Goal: Task Accomplishment & Management: Use online tool/utility

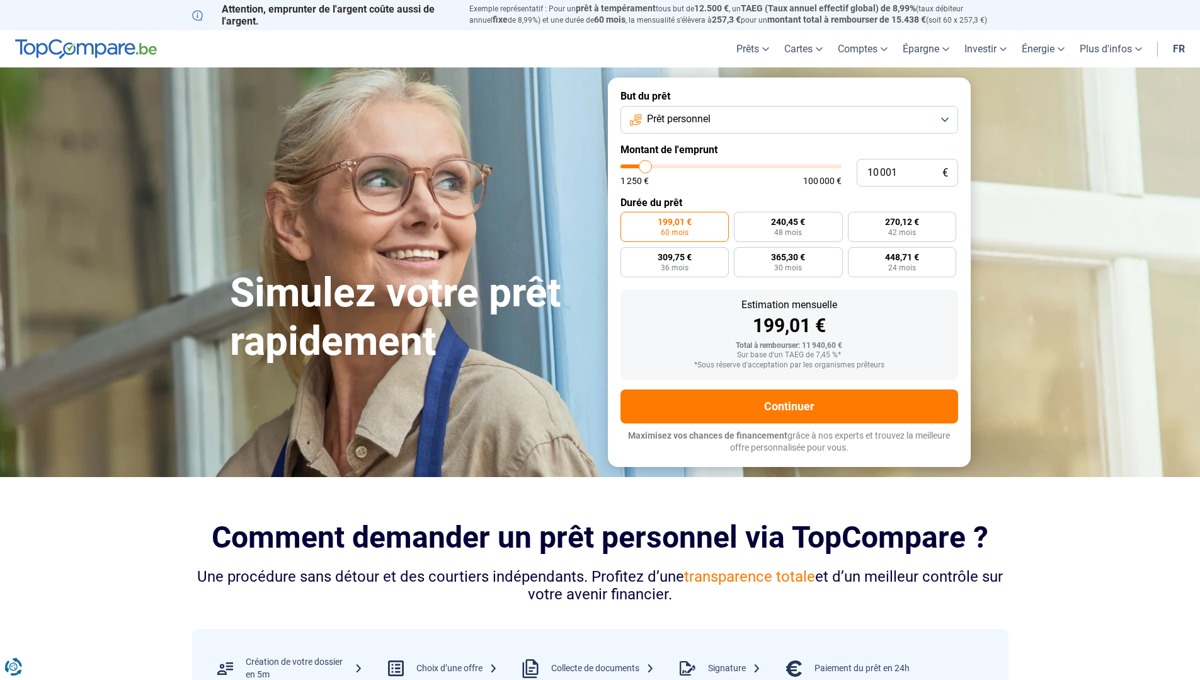
click at [943, 120] on button "Prêt personnel" at bounding box center [789, 120] width 338 height 28
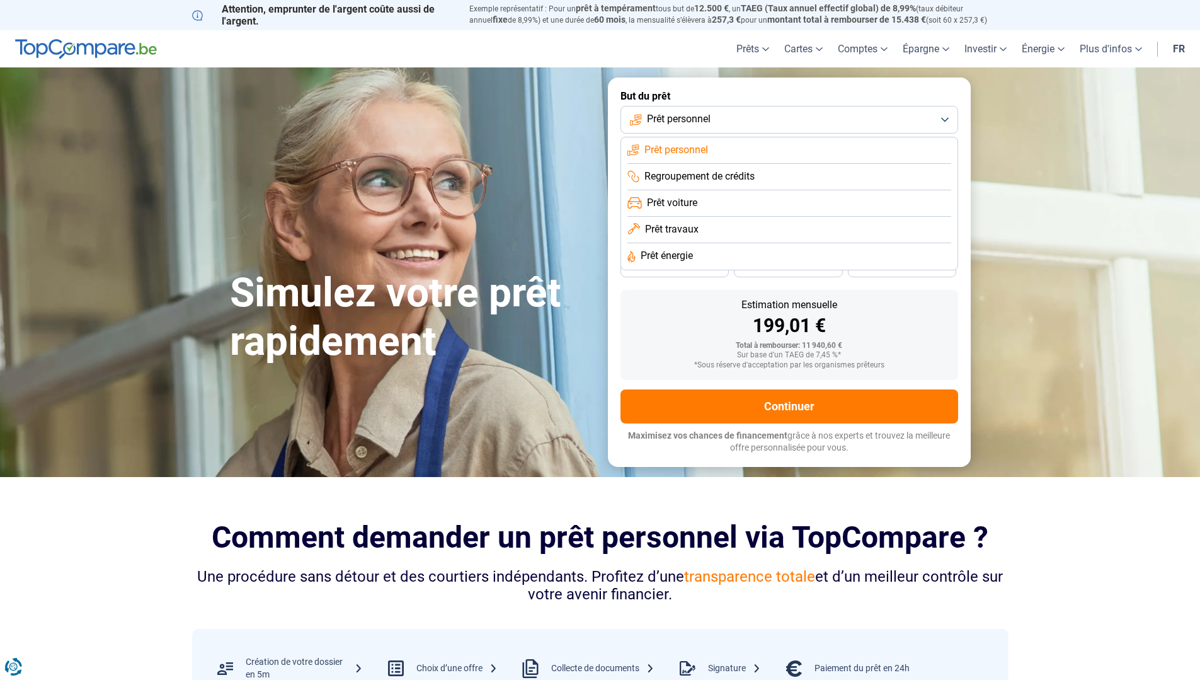
click at [687, 227] on span "Prêt travaux" at bounding box center [672, 229] width 54 height 14
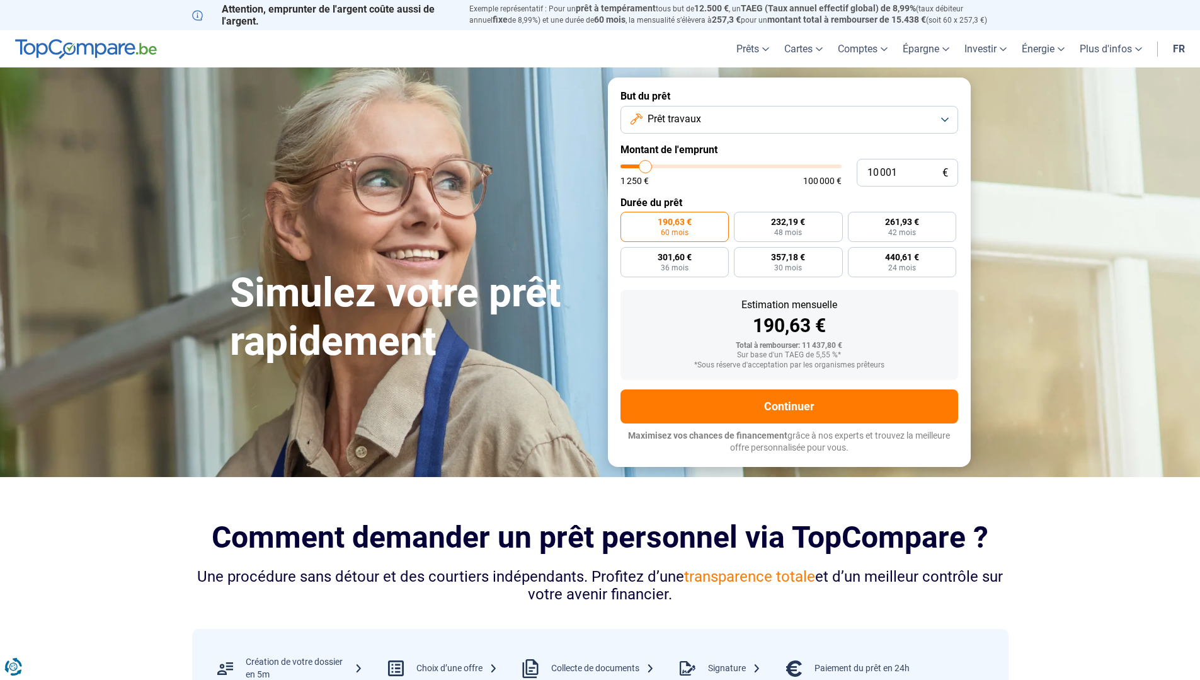
type input "10 500"
type input "10500"
type input "11 000"
type input "11000"
type input "11 250"
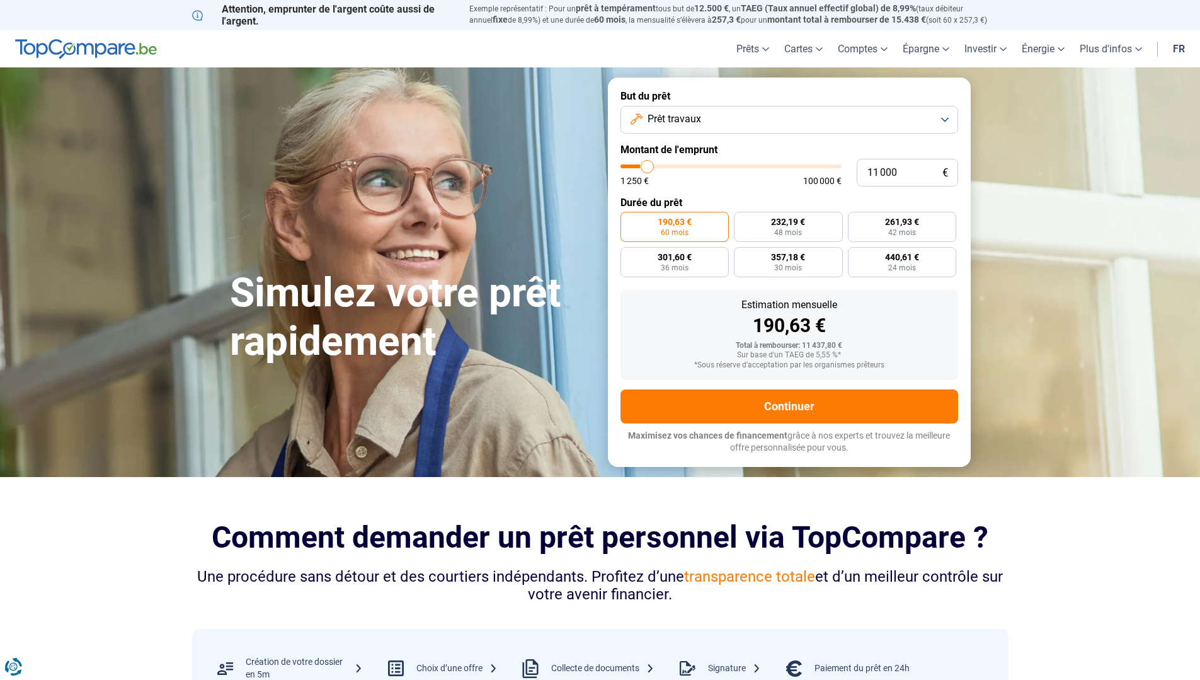
type input "11250"
type input "11 750"
type input "11750"
type input "13 000"
type input "13000"
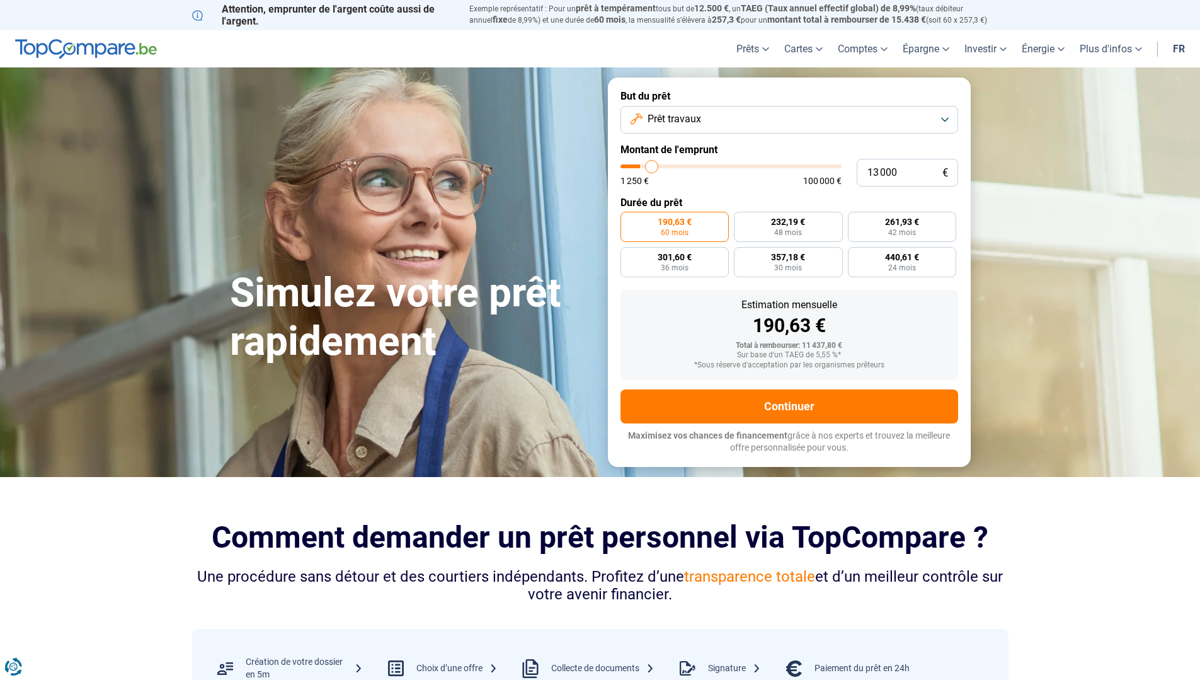
type input "14 500"
type input "14500"
type input "16 250"
type input "16250"
type input "20 500"
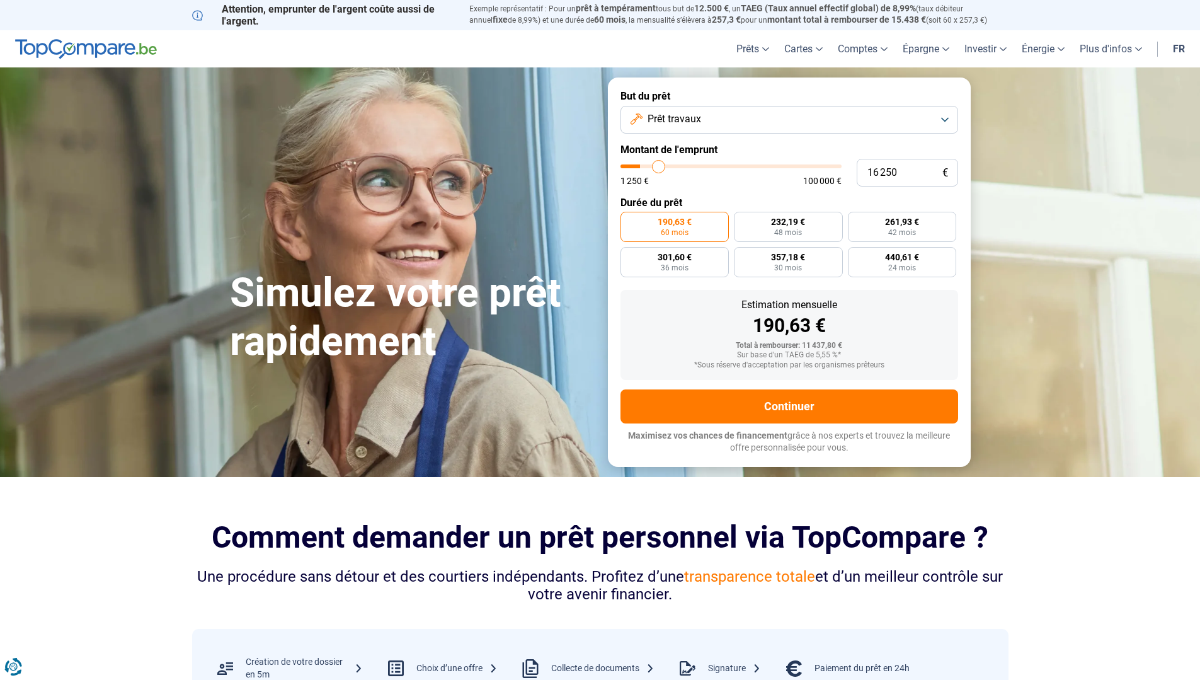
type input "20500"
type input "22 250"
type input "22250"
type input "26 250"
type input "26250"
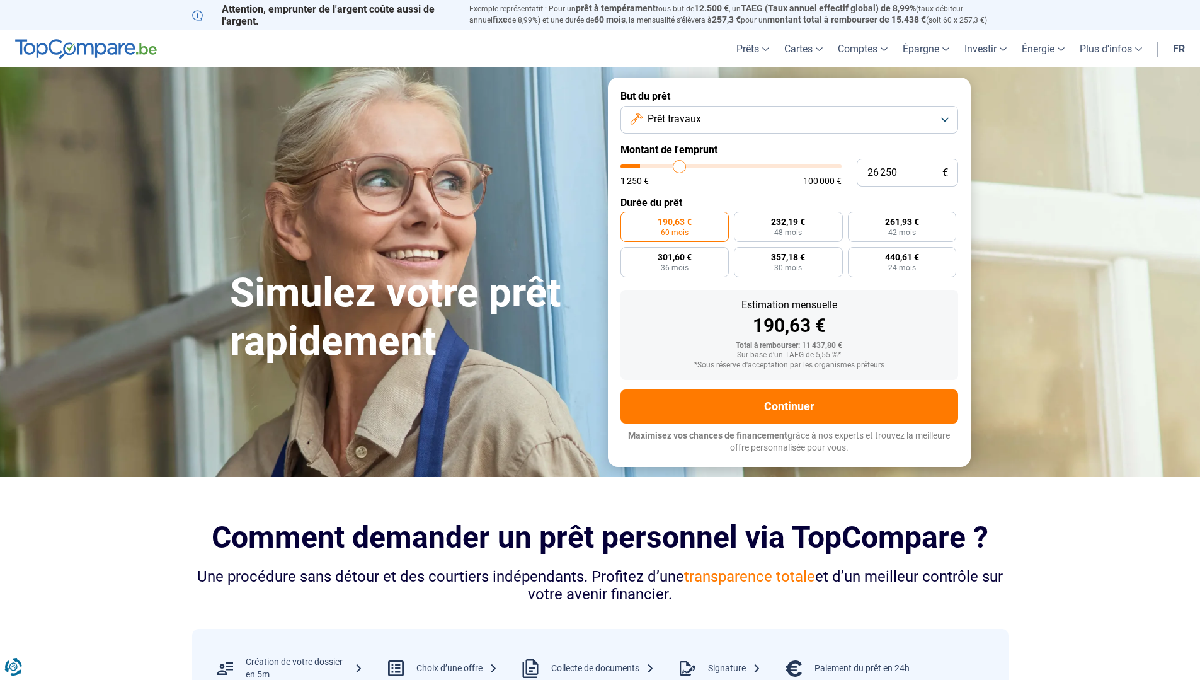
type input "30 750"
type input "30750"
type input "35 000"
type input "35000"
type input "37 250"
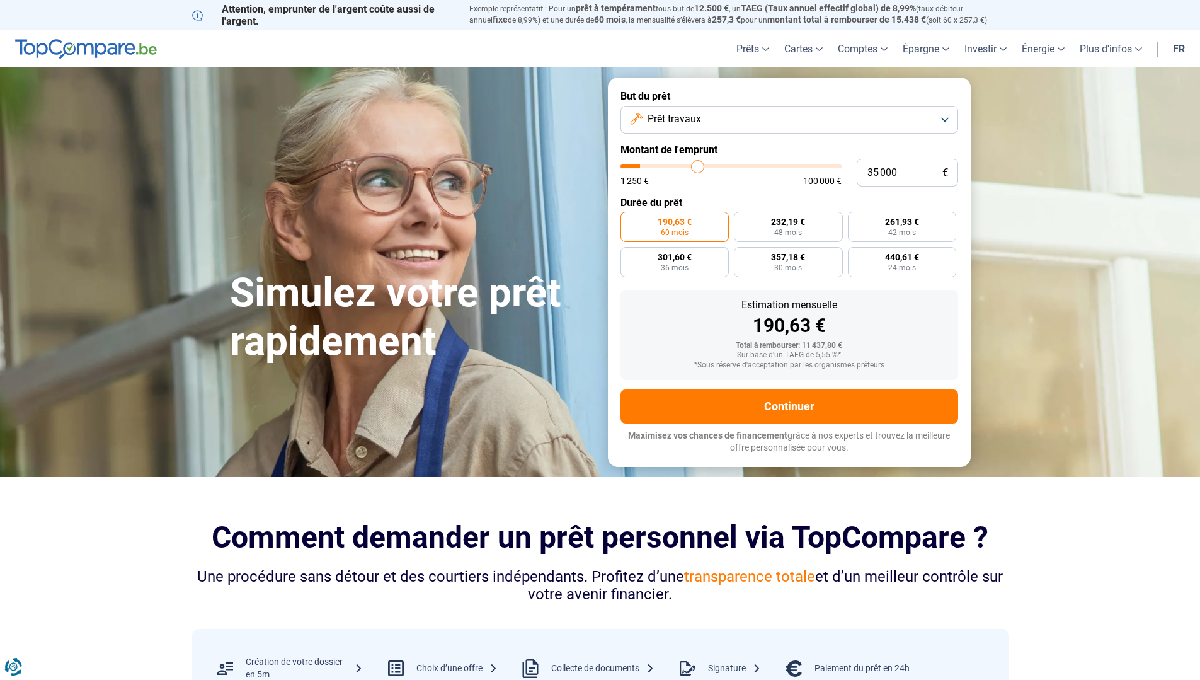
type input "37250"
type input "38 000"
type input "38000"
type input "39 250"
type input "39250"
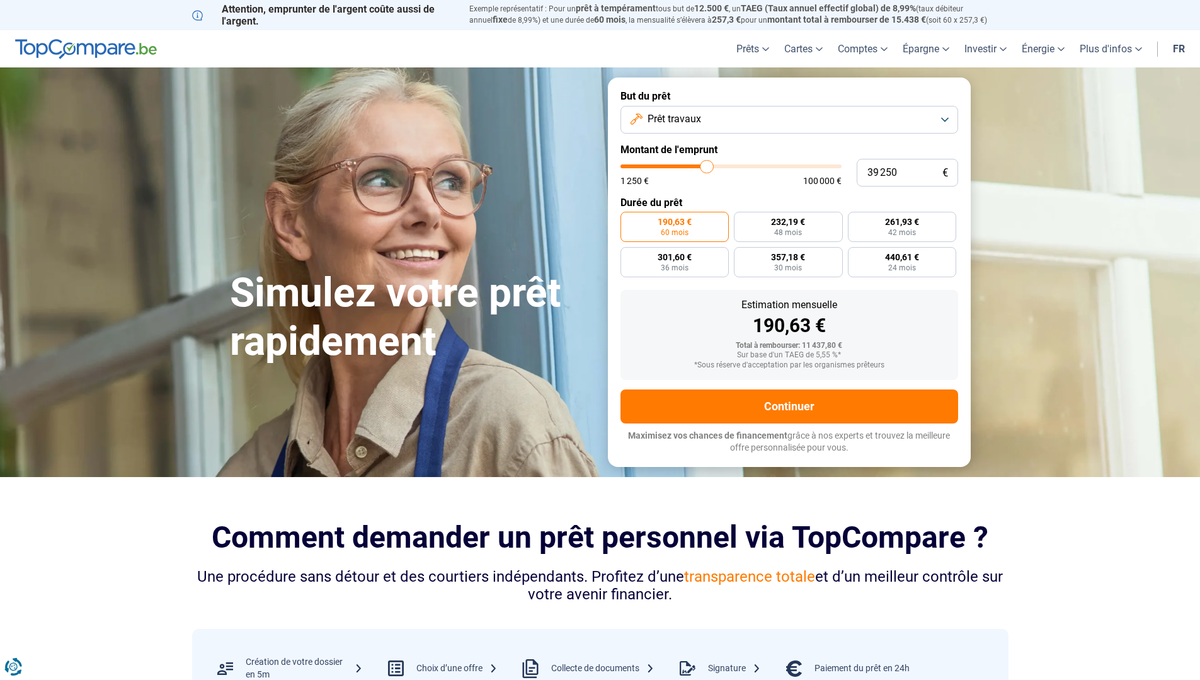
type input "41 250"
type input "41250"
type input "42 000"
type input "42000"
type input "42 750"
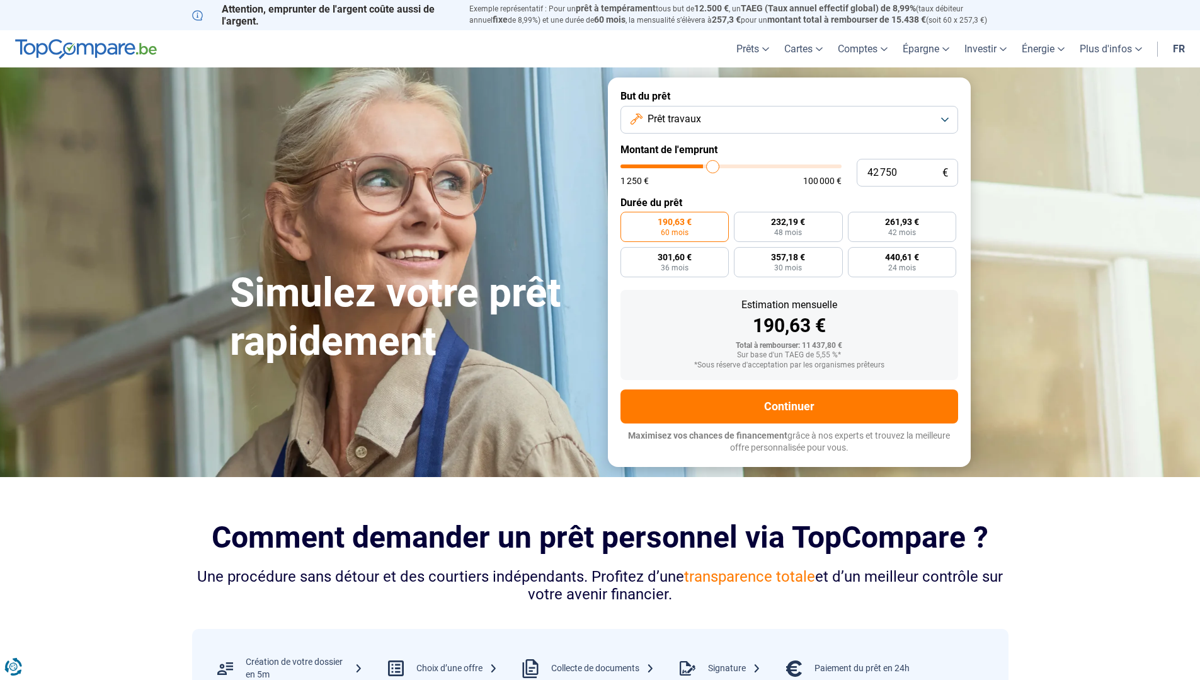
type input "42750"
type input "43 750"
type input "43750"
type input "45 250"
type input "45250"
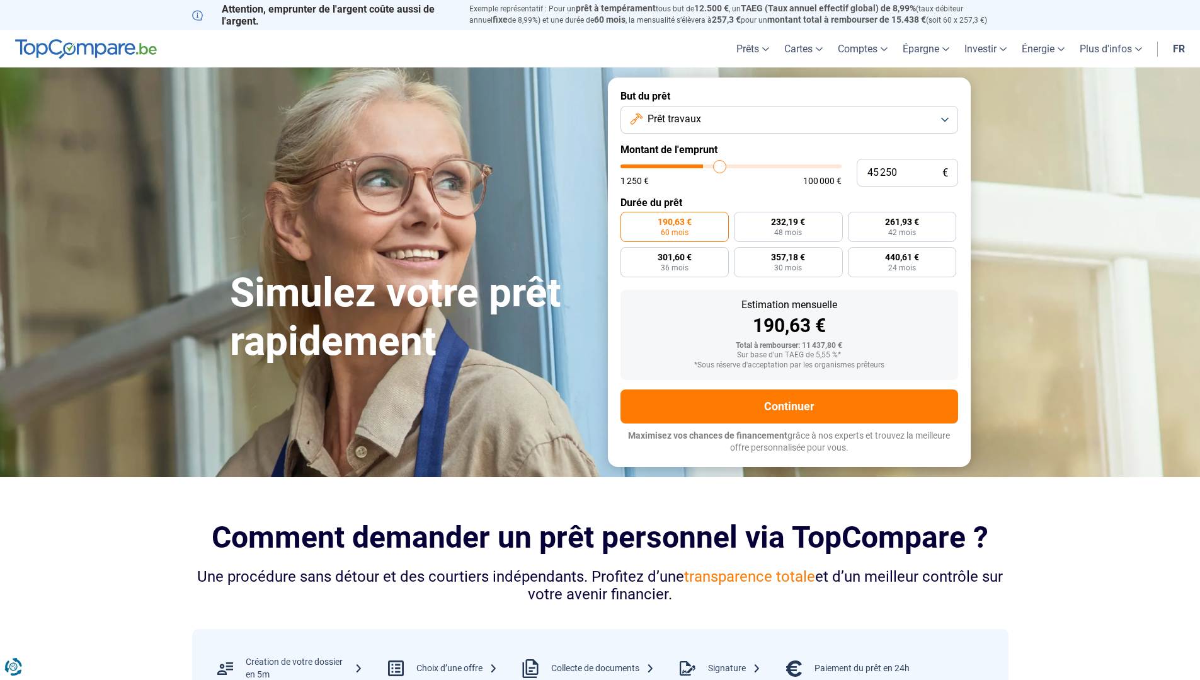
type input "47 000"
type input "47000"
type input "48 250"
type input "48250"
type input "50 000"
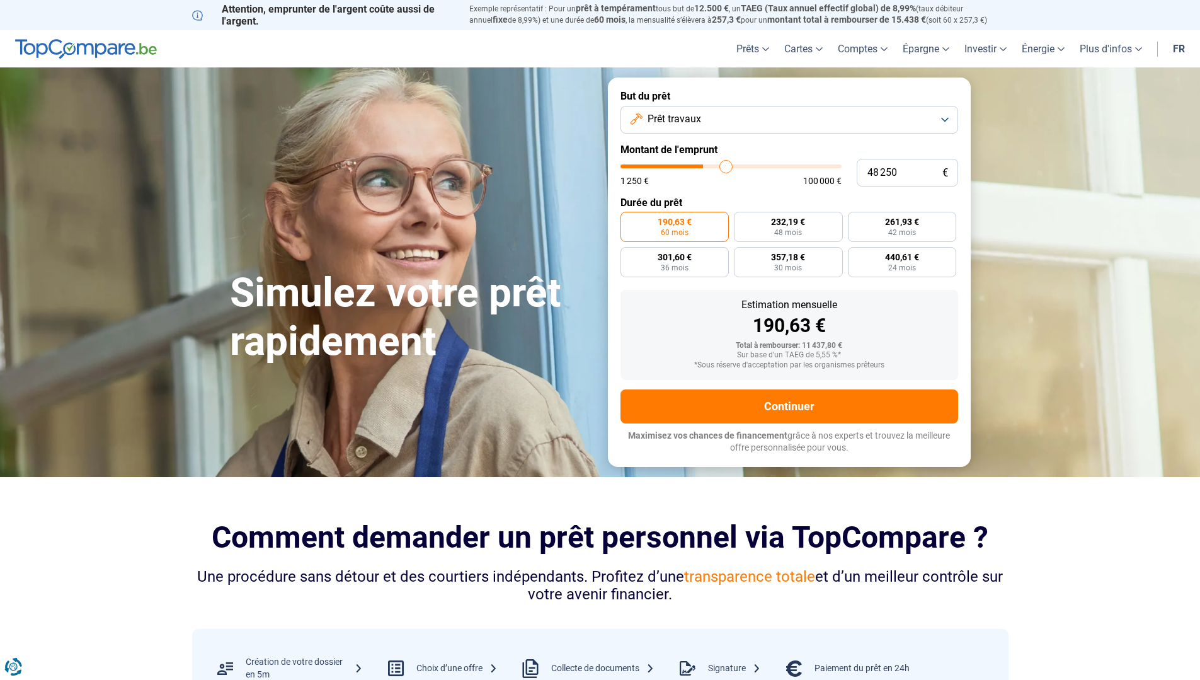
type input "50000"
type input "51 000"
type input "51000"
type input "52 750"
type input "52750"
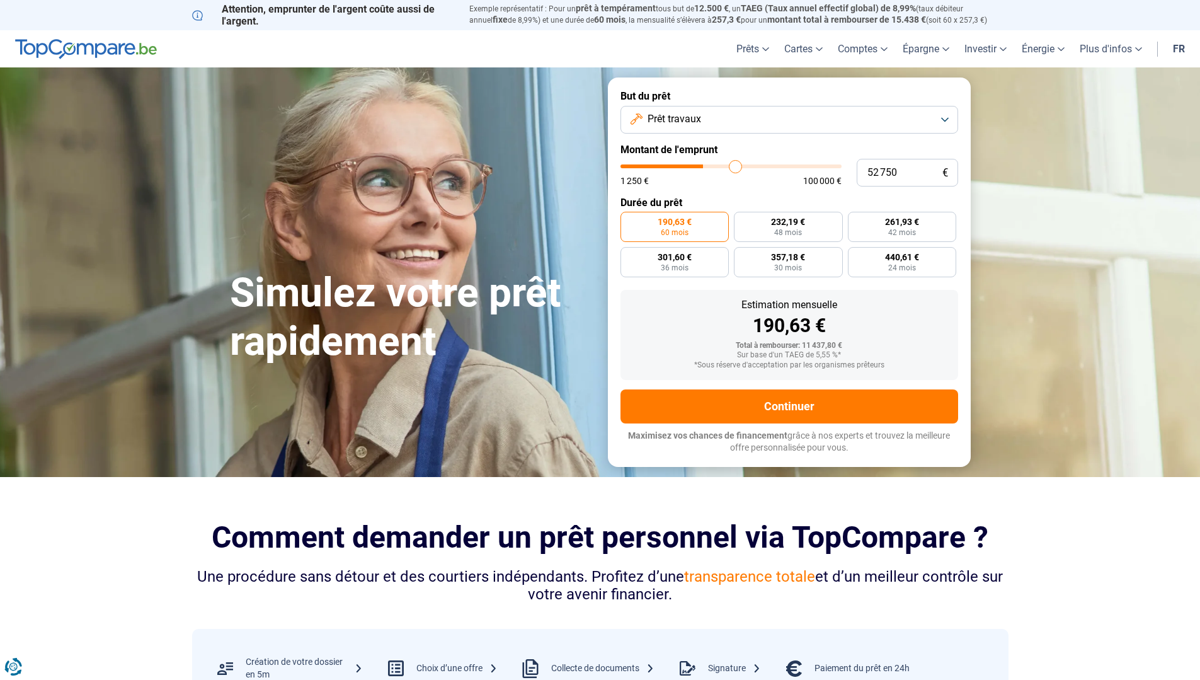
type input "54 000"
type input "54000"
type input "55 750"
type input "55750"
type input "57 250"
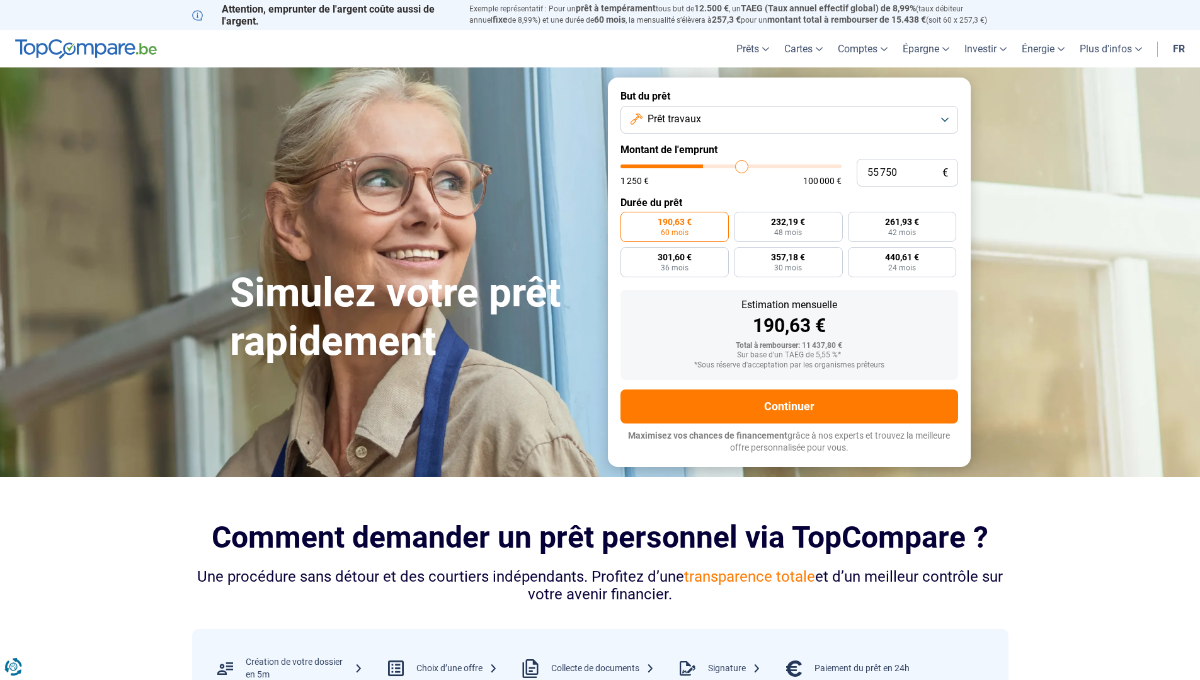
type input "57250"
type input "58 500"
type input "58500"
type input "59 250"
type input "59250"
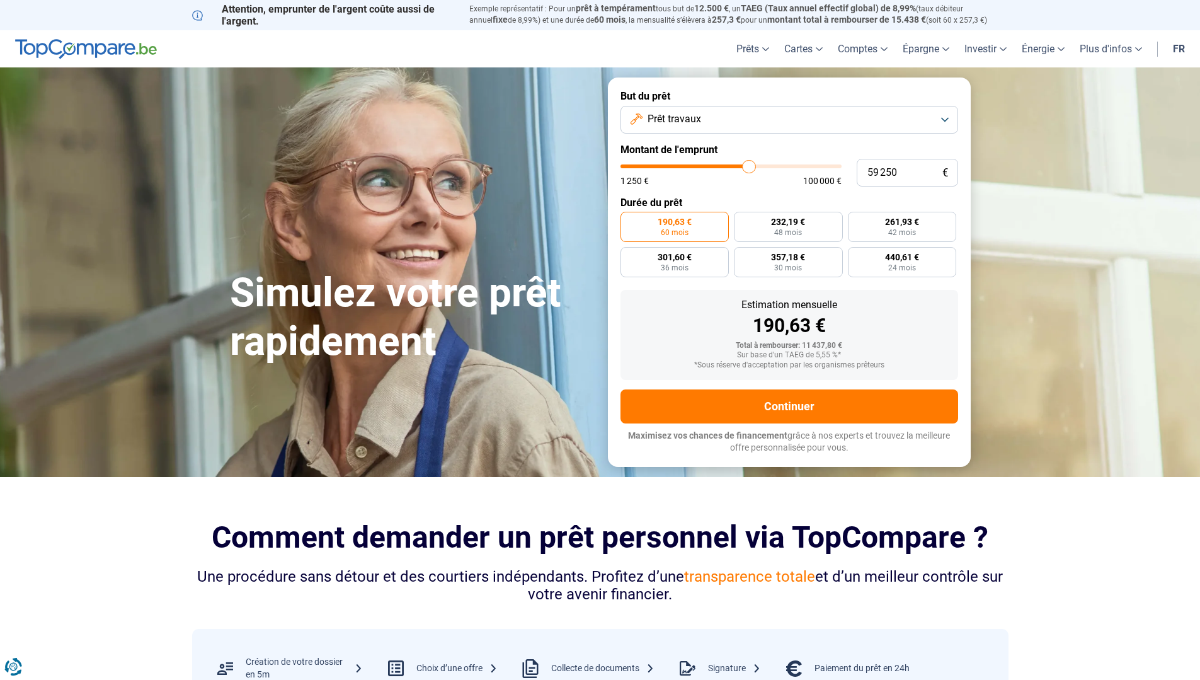
type input "61 750"
type input "61750"
type input "62 500"
type input "62500"
type input "63 250"
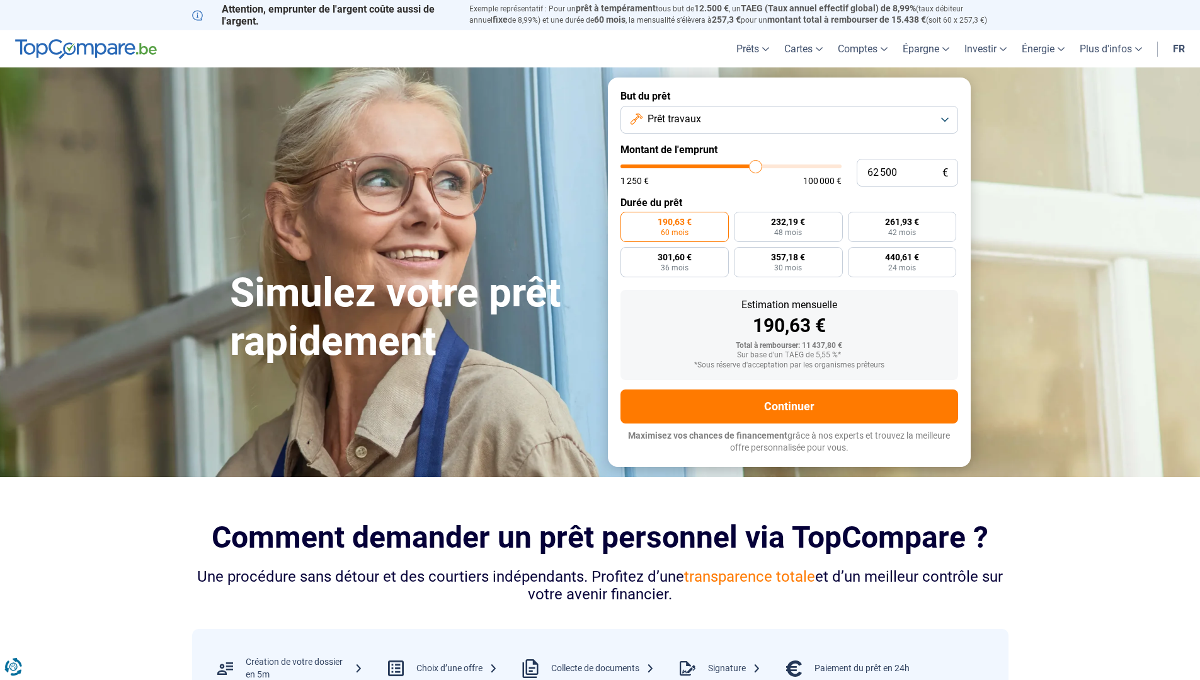
type input "63250"
type input "64 250"
type input "64250"
type input "65 250"
type input "65250"
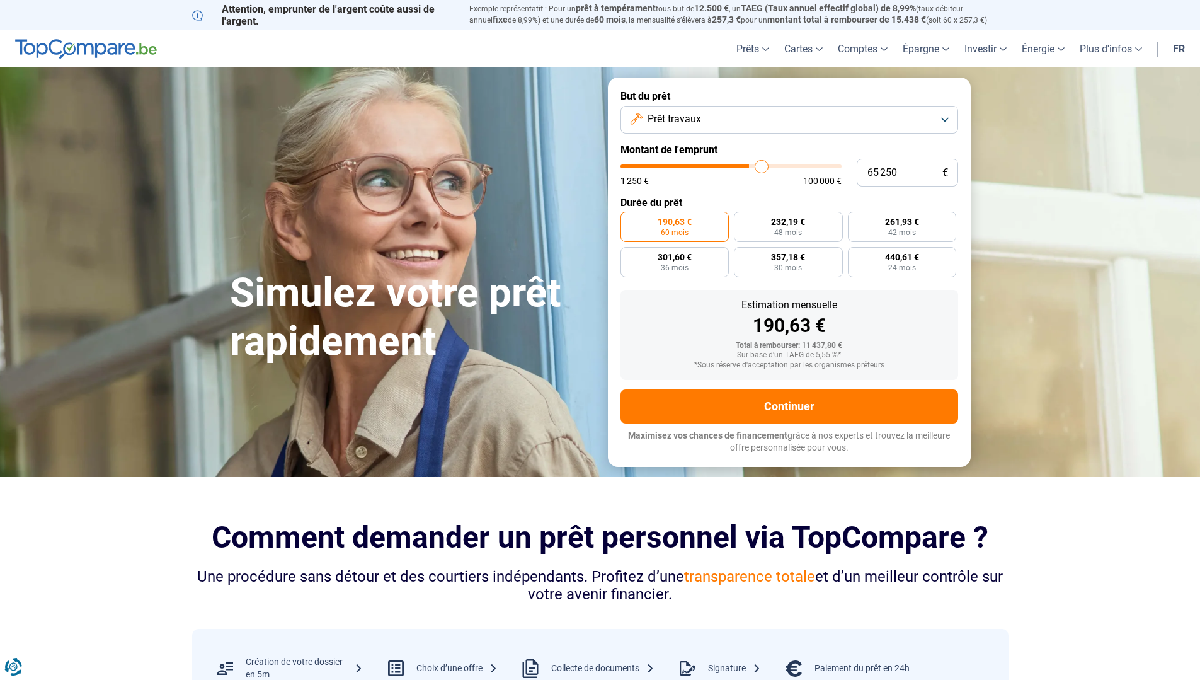
type input "66 250"
type input "66250"
type input "66 500"
type input "66500"
type input "66 750"
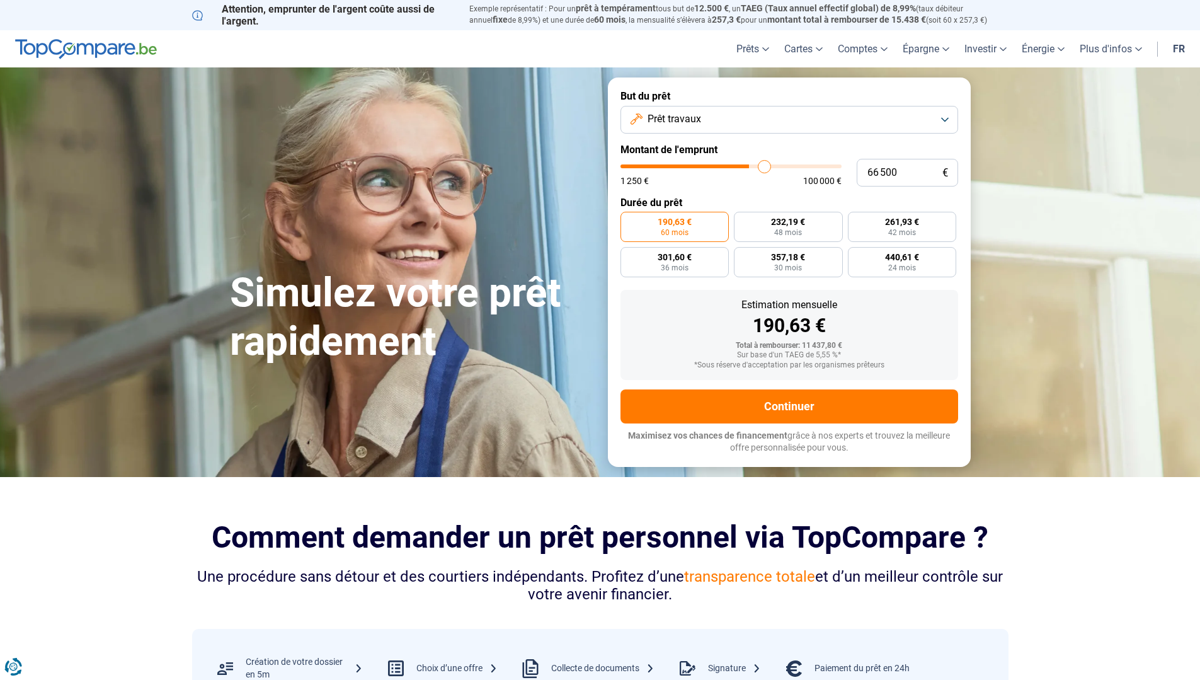
type input "66750"
type input "67 250"
type input "67250"
type input "67 750"
type input "67750"
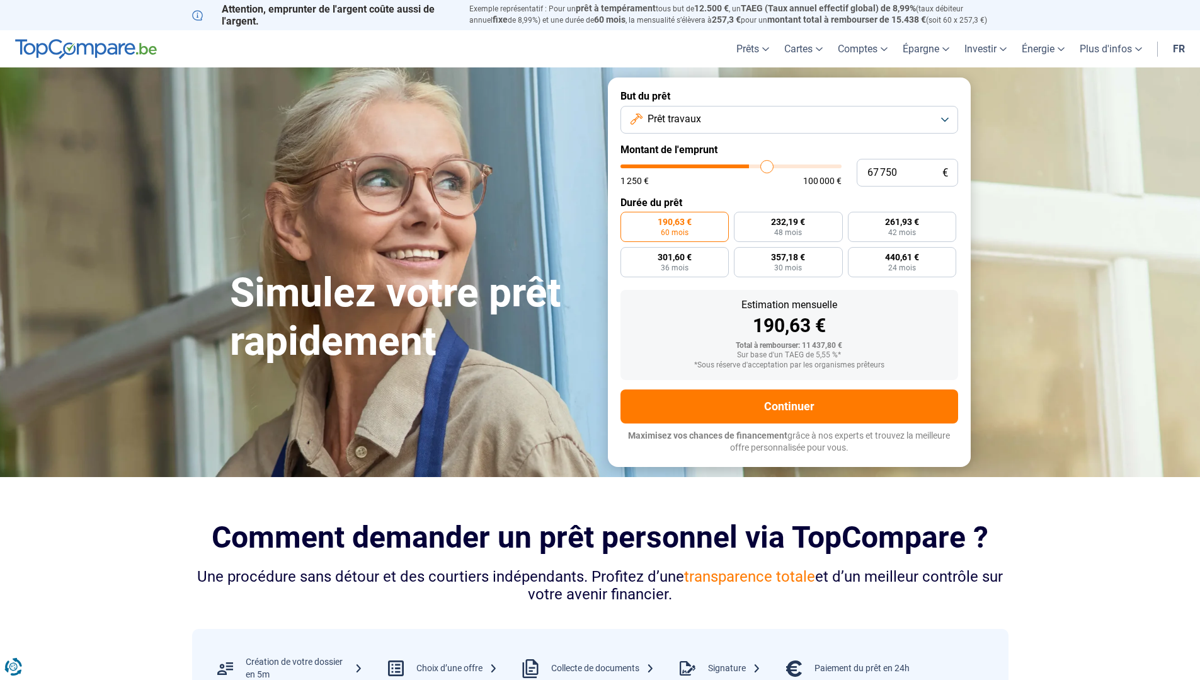
type input "68 000"
type input "68000"
type input "68 750"
type input "68750"
type input "69 500"
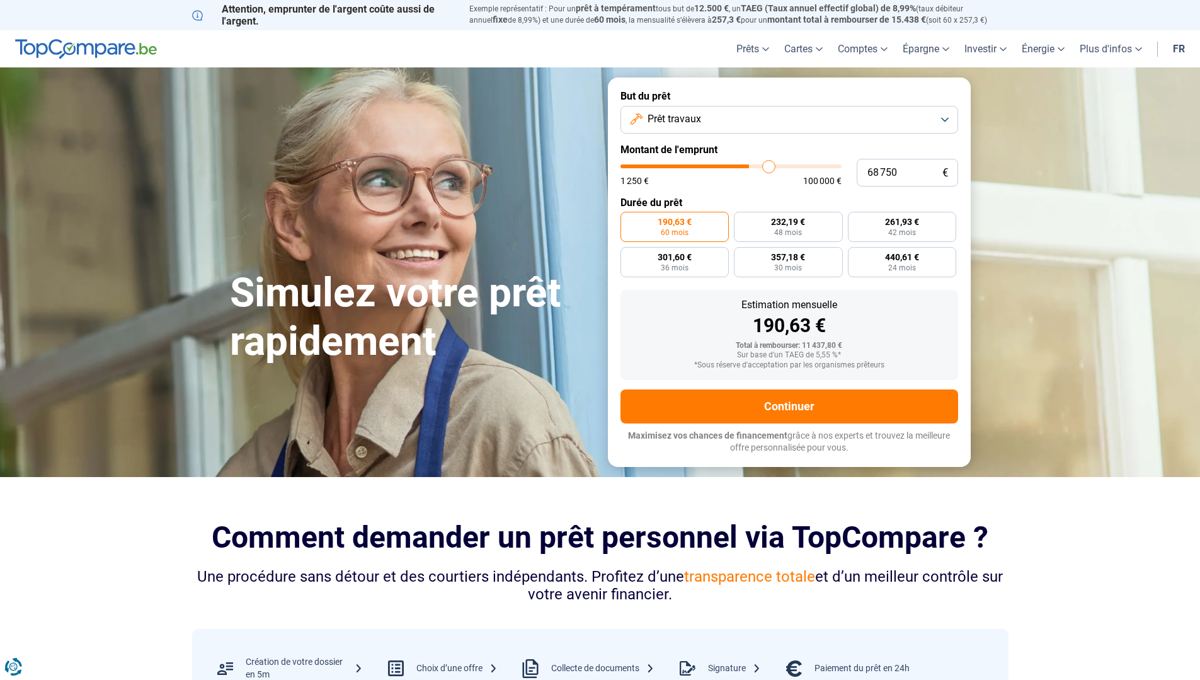
type input "69500"
type input "70 250"
type input "70250"
type input "70 750"
type input "70750"
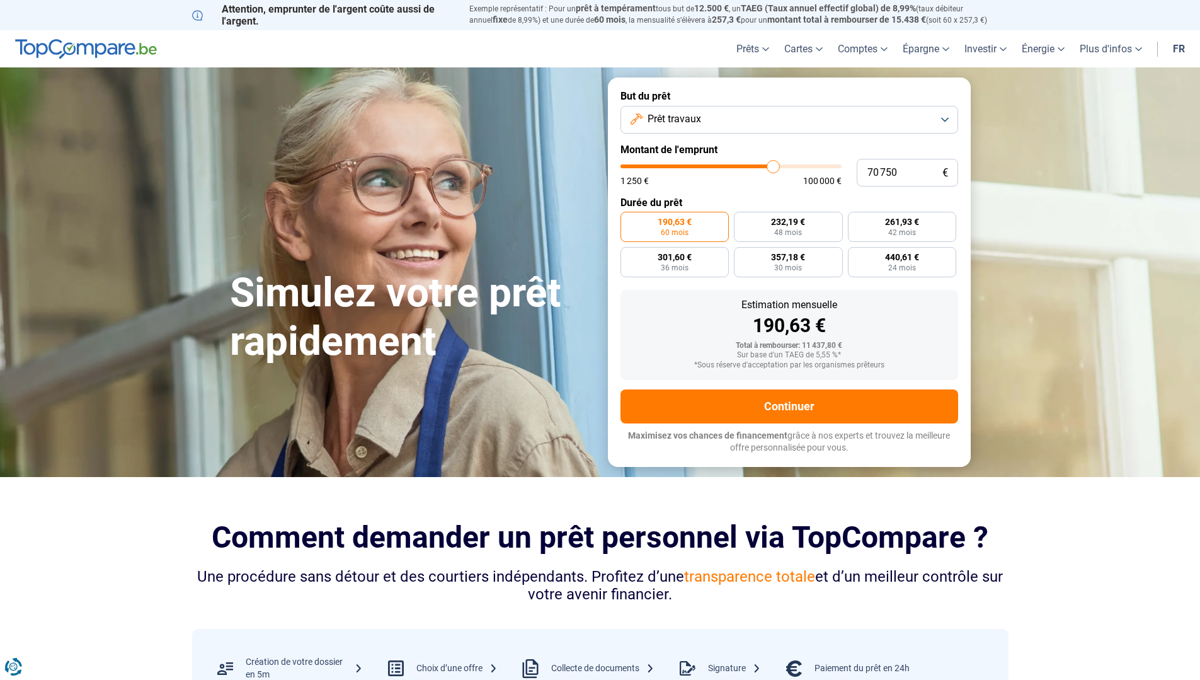
type input "71 250"
type input "71250"
type input "72 000"
type input "72000"
type input "72 250"
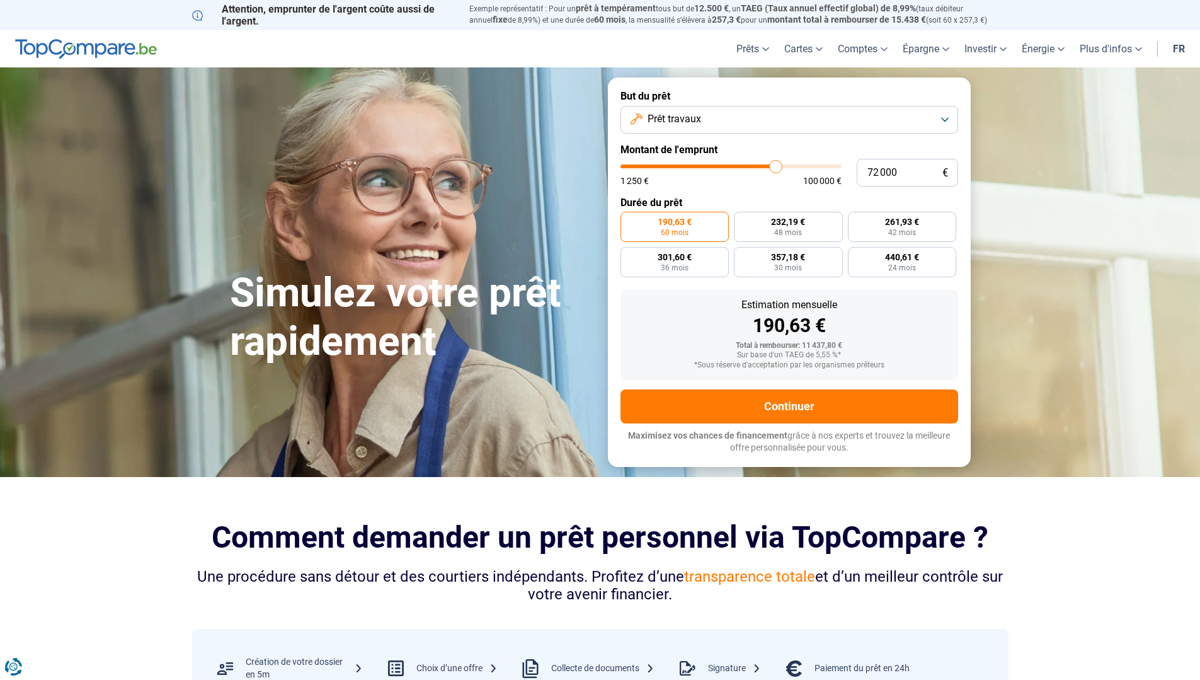
type input "72250"
type input "72 500"
type input "72500"
type input "72 750"
type input "72750"
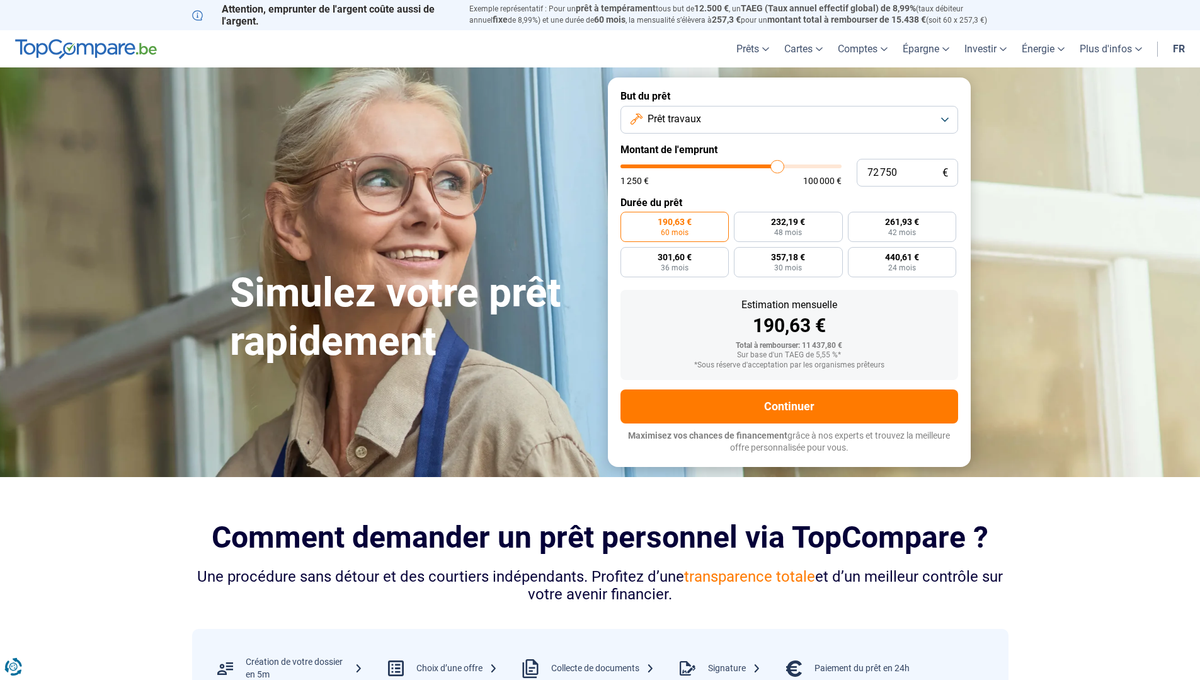
type input "73 250"
type input "73250"
type input "72 250"
type input "72250"
type input "70 750"
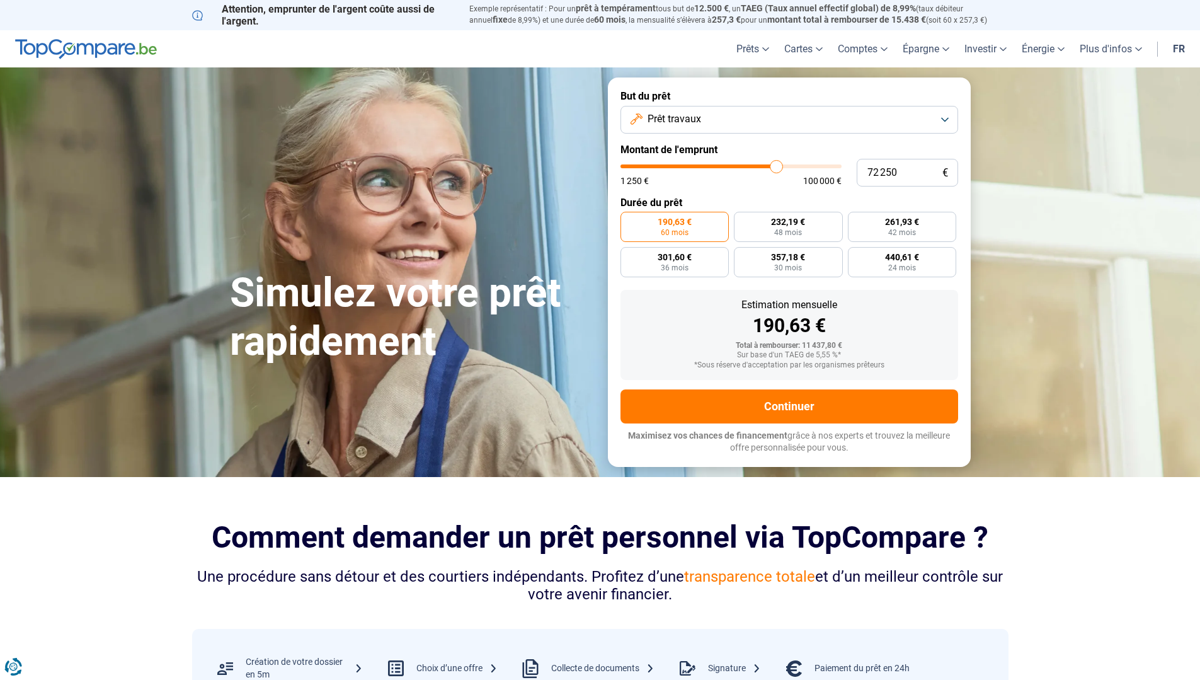
type input "70750"
type input "68 750"
type input "68750"
type input "68 000"
type input "68000"
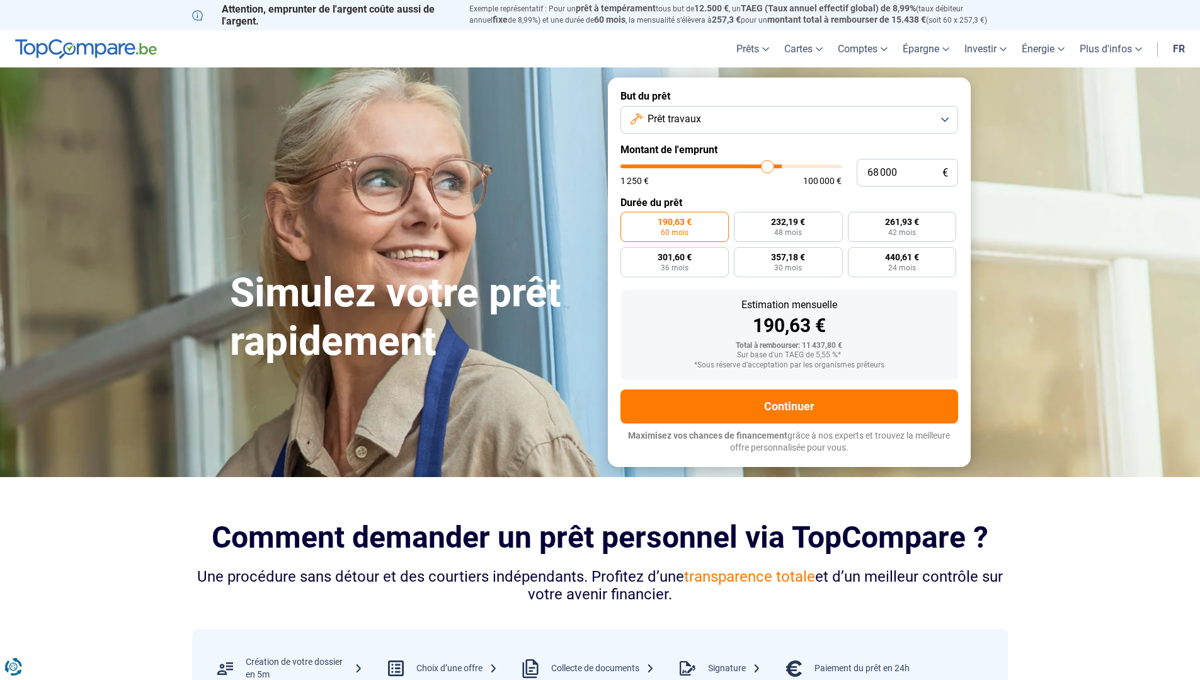
type input "67 250"
type input "67250"
type input "66 250"
type input "66250"
type input "65 250"
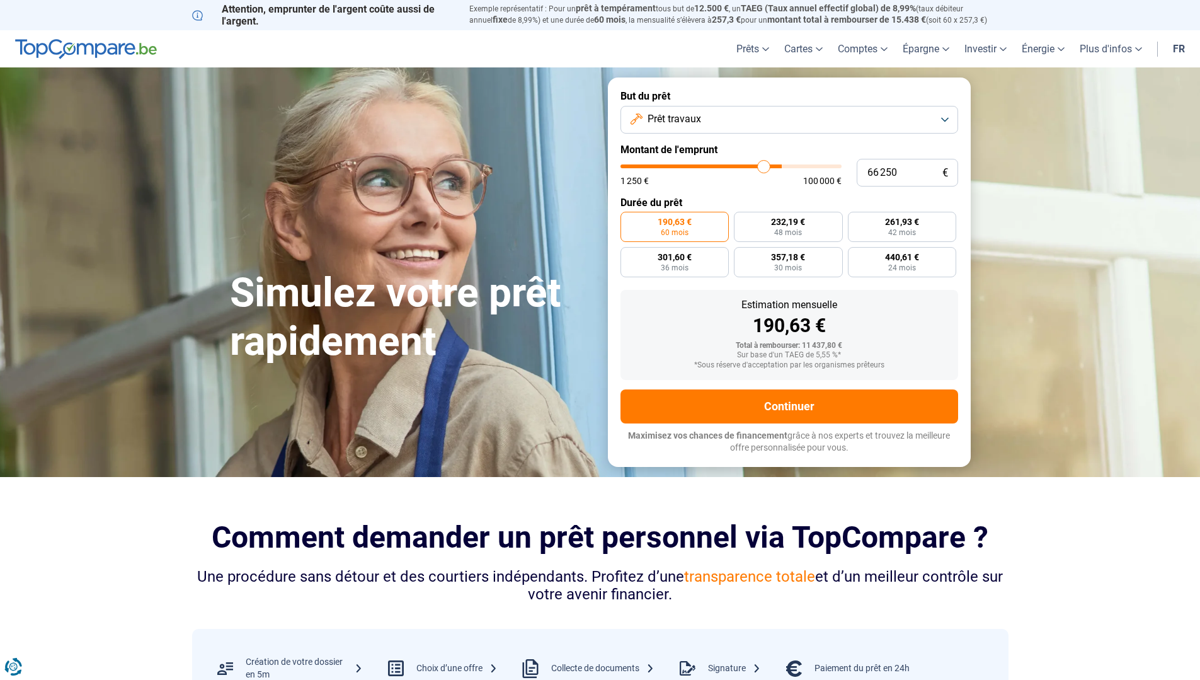
type input "65250"
type input "64 500"
type input "64500"
type input "64 250"
type input "64250"
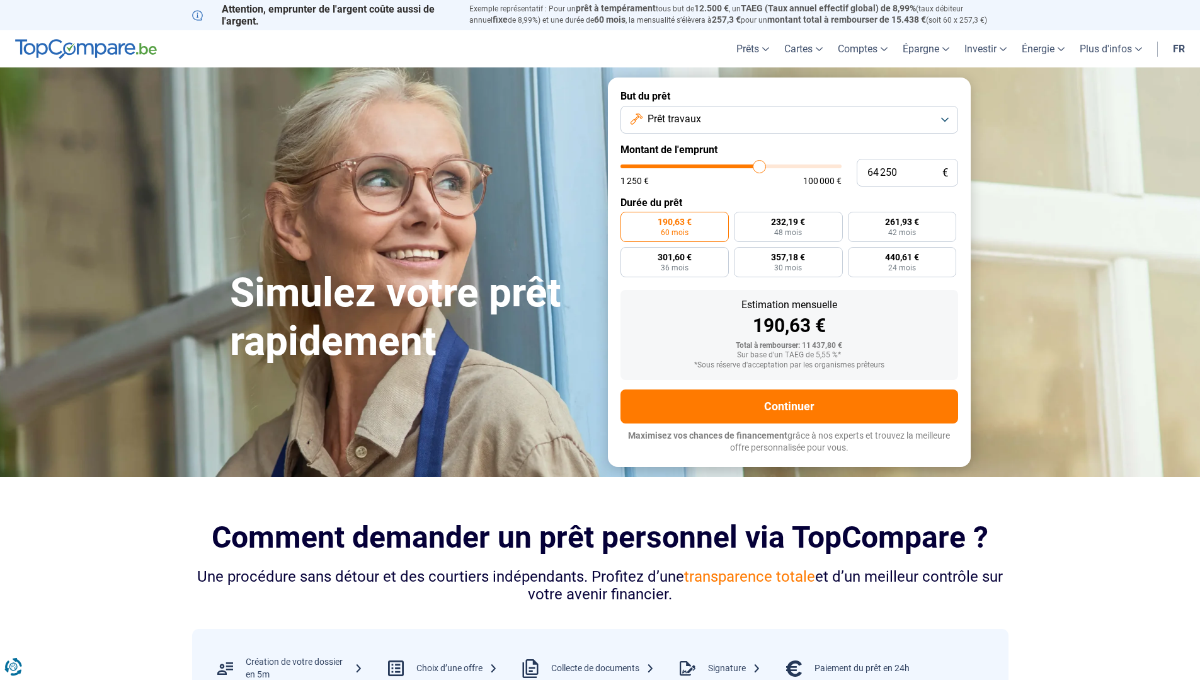
type input "63 500"
type input "63500"
type input "63 250"
type input "63250"
type input "63 000"
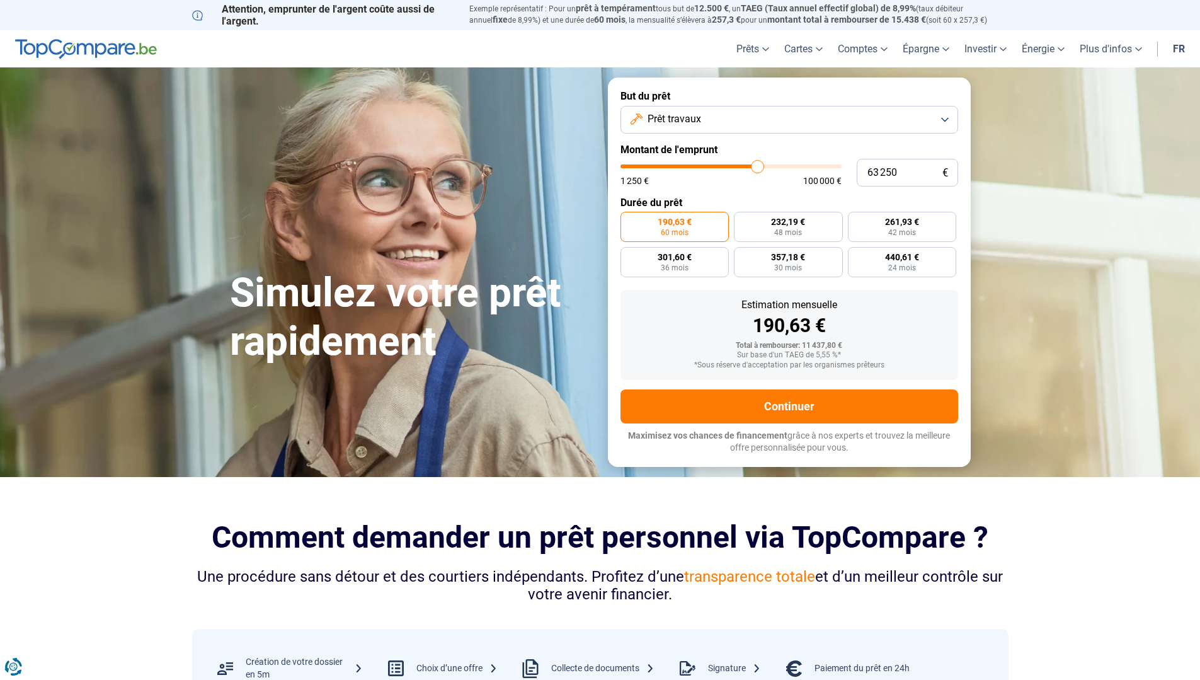
type input "63000"
type input "62 000"
type input "62000"
type input "61 750"
type input "61750"
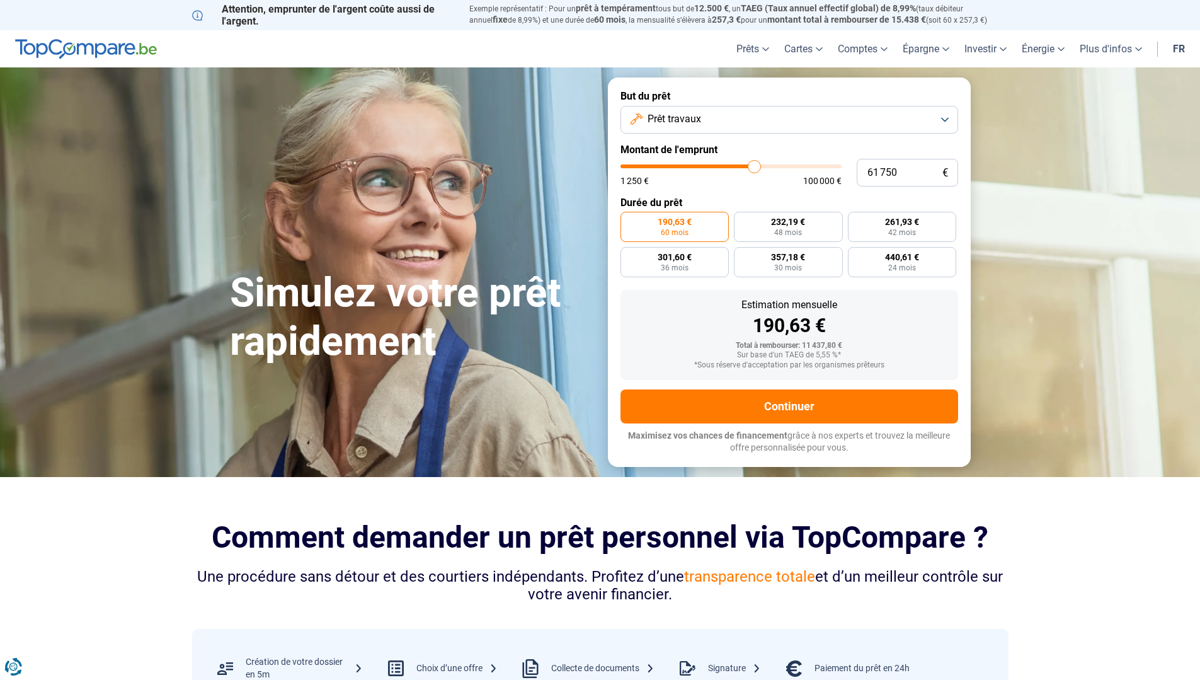
type input "61 500"
type input "61500"
type input "61 000"
type input "61000"
type input "60 750"
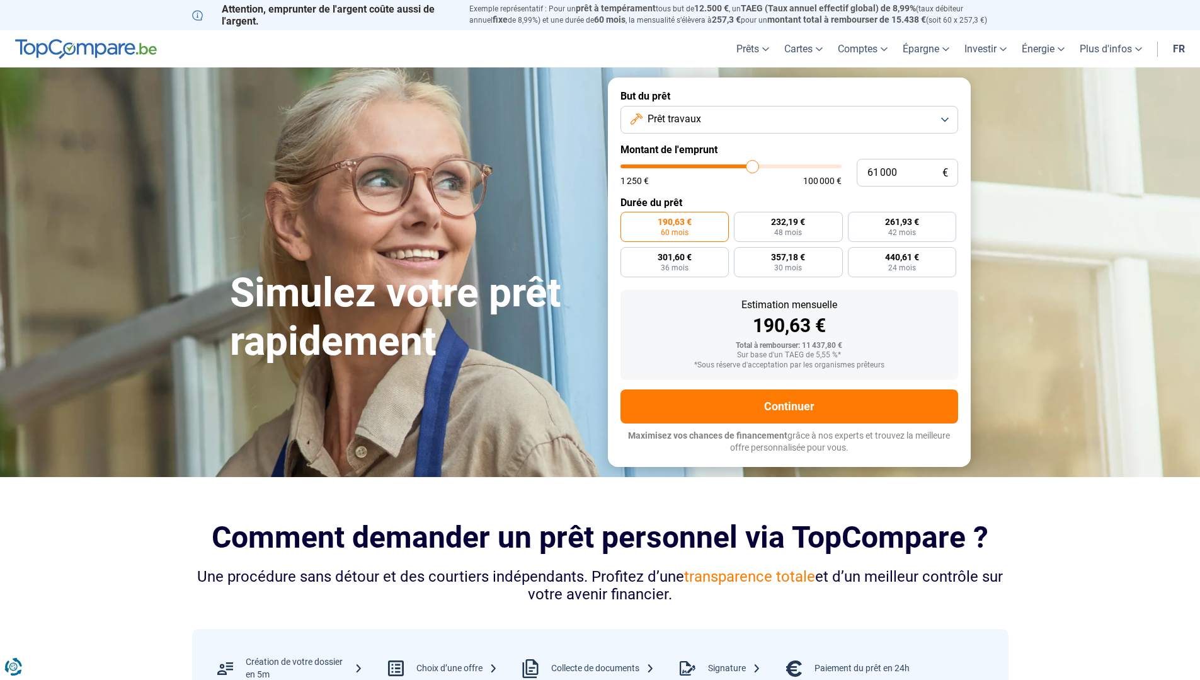
type input "60750"
type input "60 500"
type input "60500"
type input "60 250"
type input "60250"
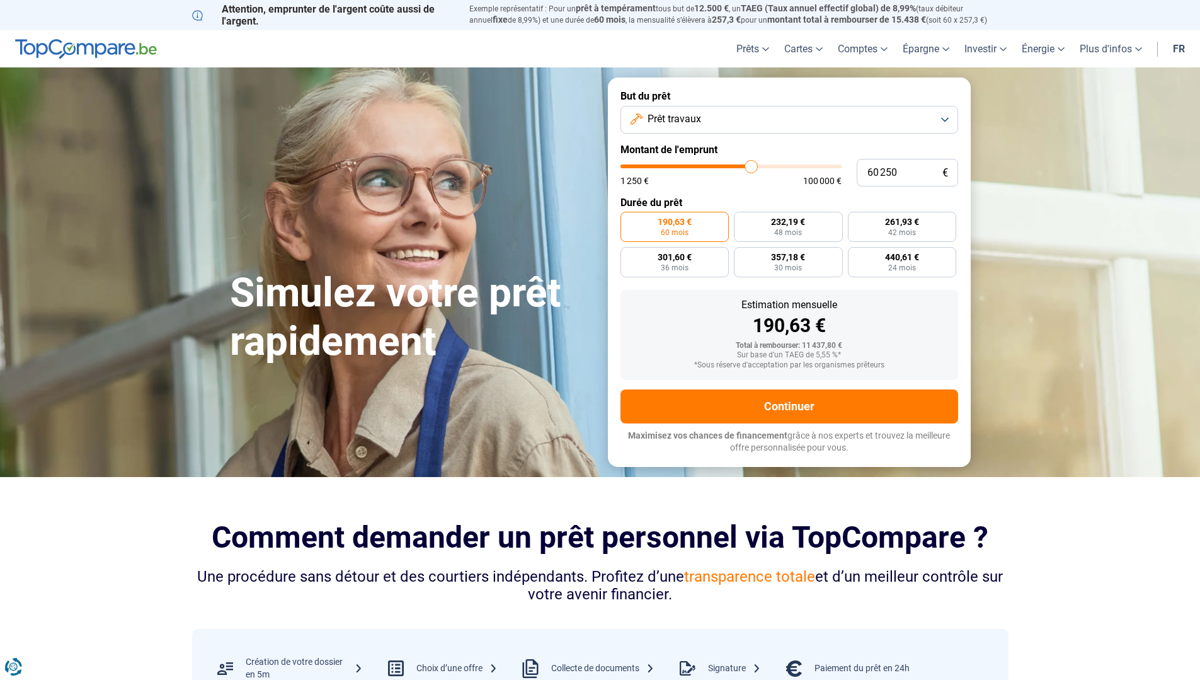
type input "60 000"
type input "60000"
type input "59 500"
type input "59500"
type input "59 250"
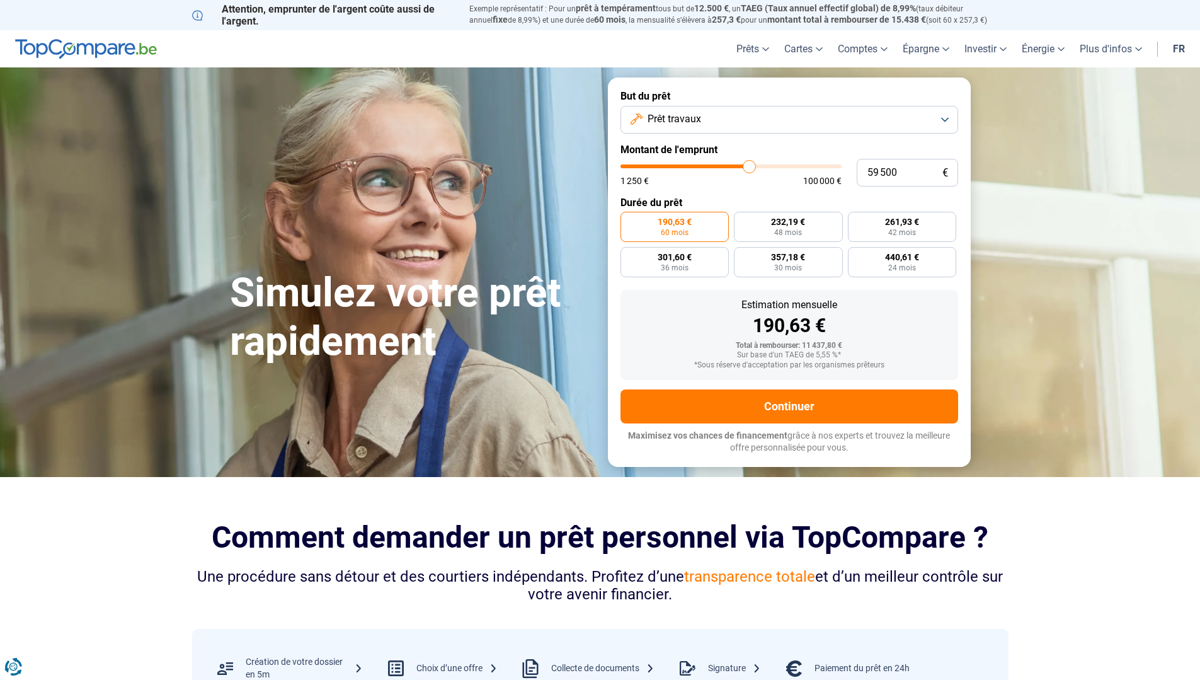
type input "59250"
type input "59 000"
type input "59000"
type input "58 750"
type input "58750"
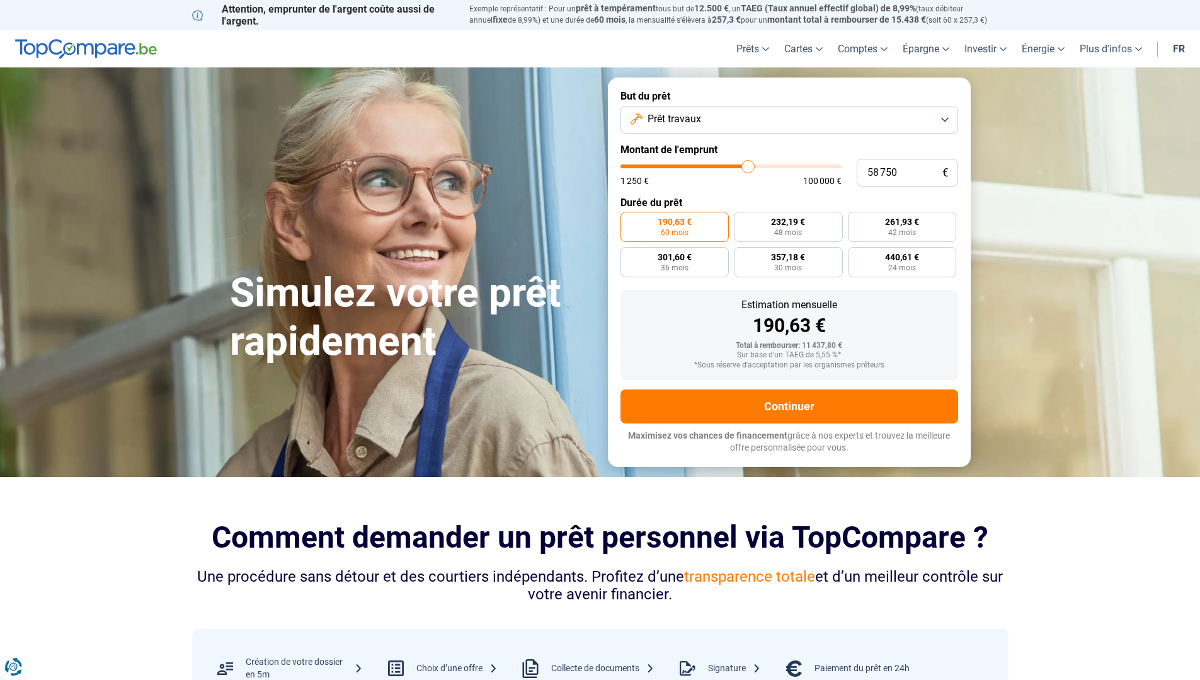
type input "58 500"
type input "58500"
type input "58 000"
type input "58000"
type input "57 750"
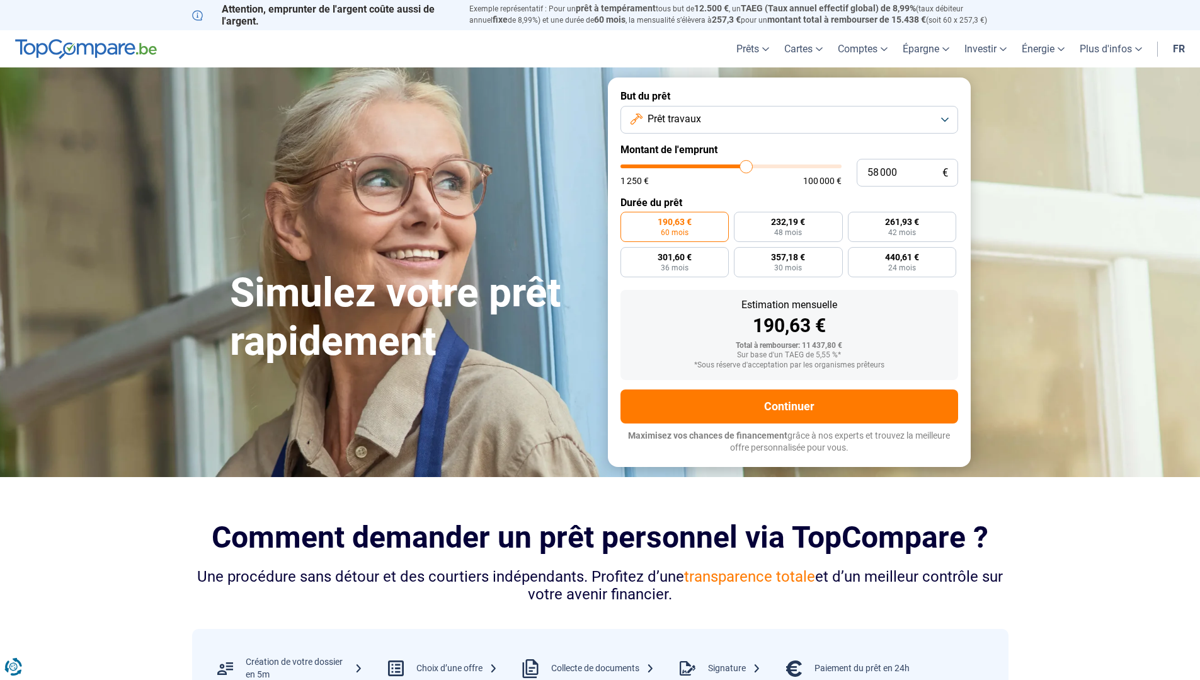
type input "57750"
type input "57 500"
type input "57500"
type input "57 250"
type input "57250"
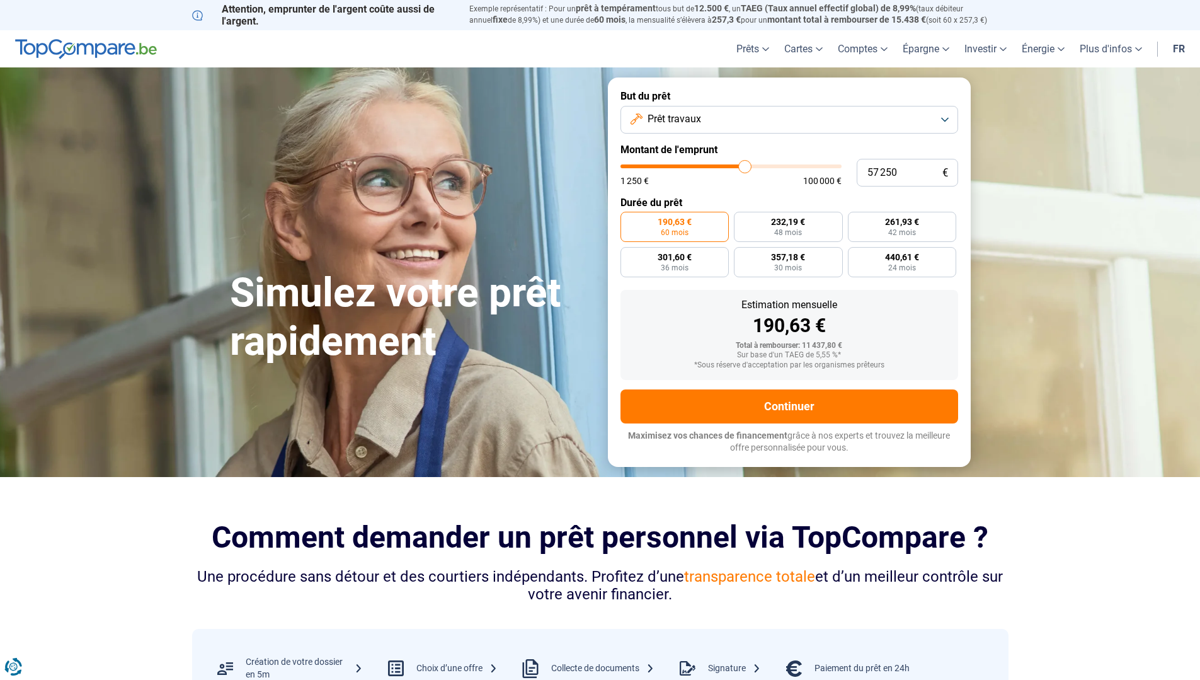
type input "57 000"
type input "57000"
type input "56 500"
type input "56500"
type input "56 250"
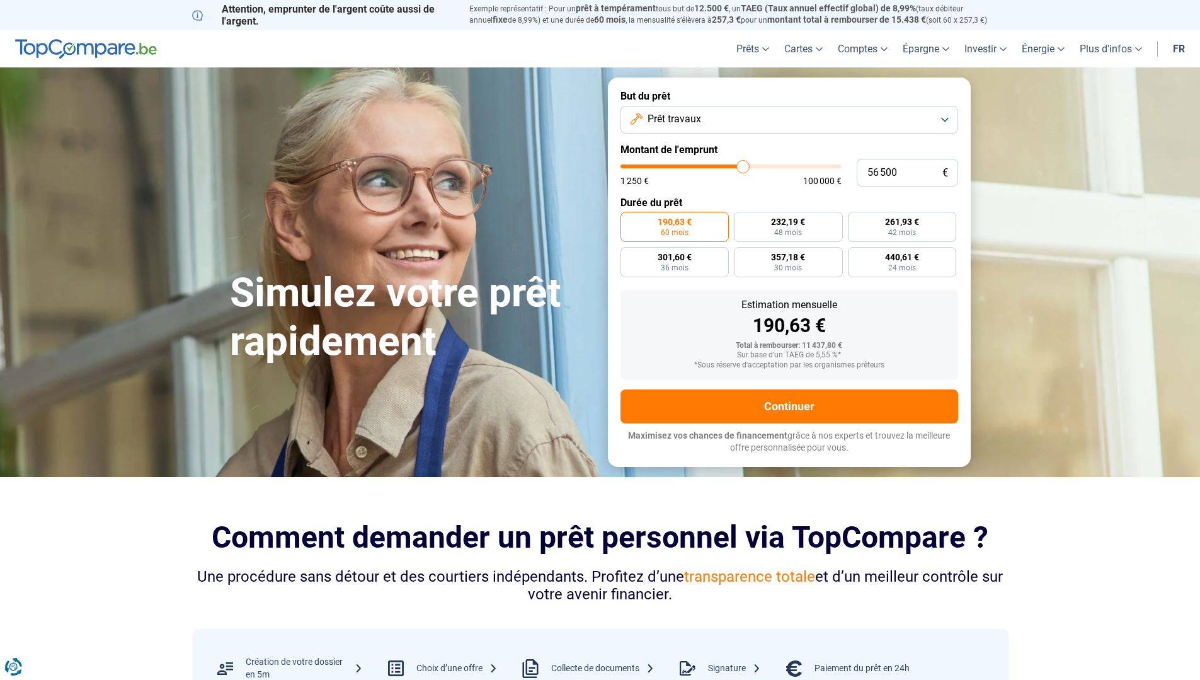
type input "56250"
type input "56 000"
type input "56000"
type input "55 750"
type input "55750"
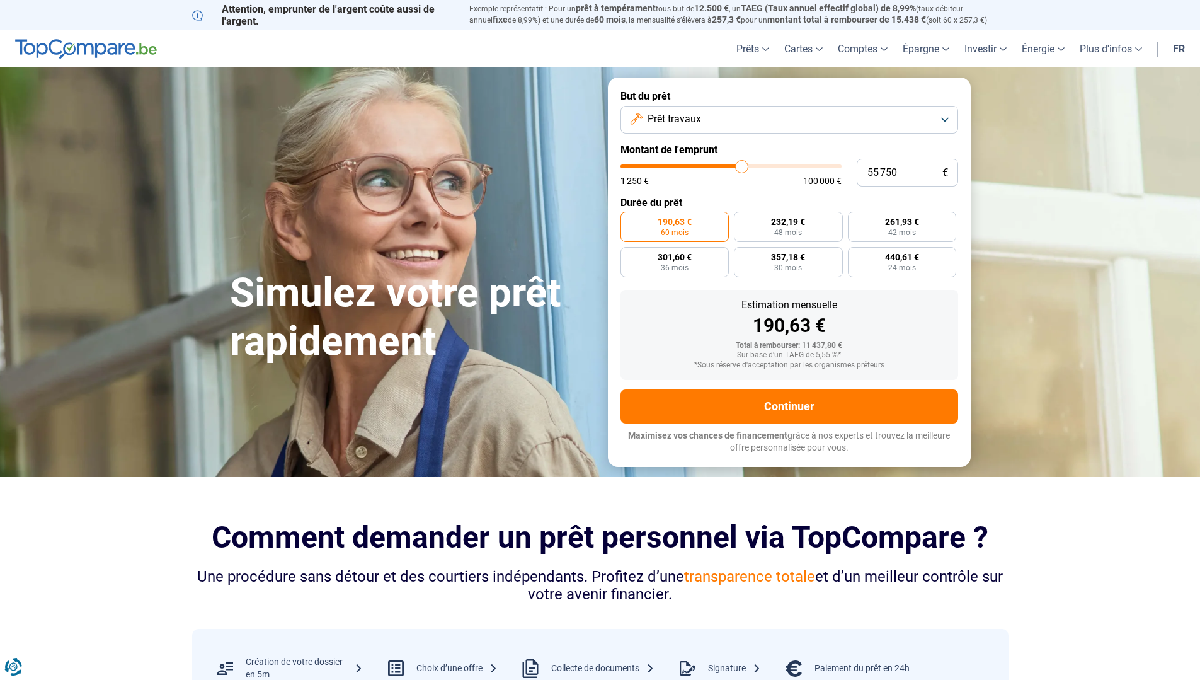
type input "55 500"
type input "55500"
type input "55 000"
type input "55000"
type input "54 750"
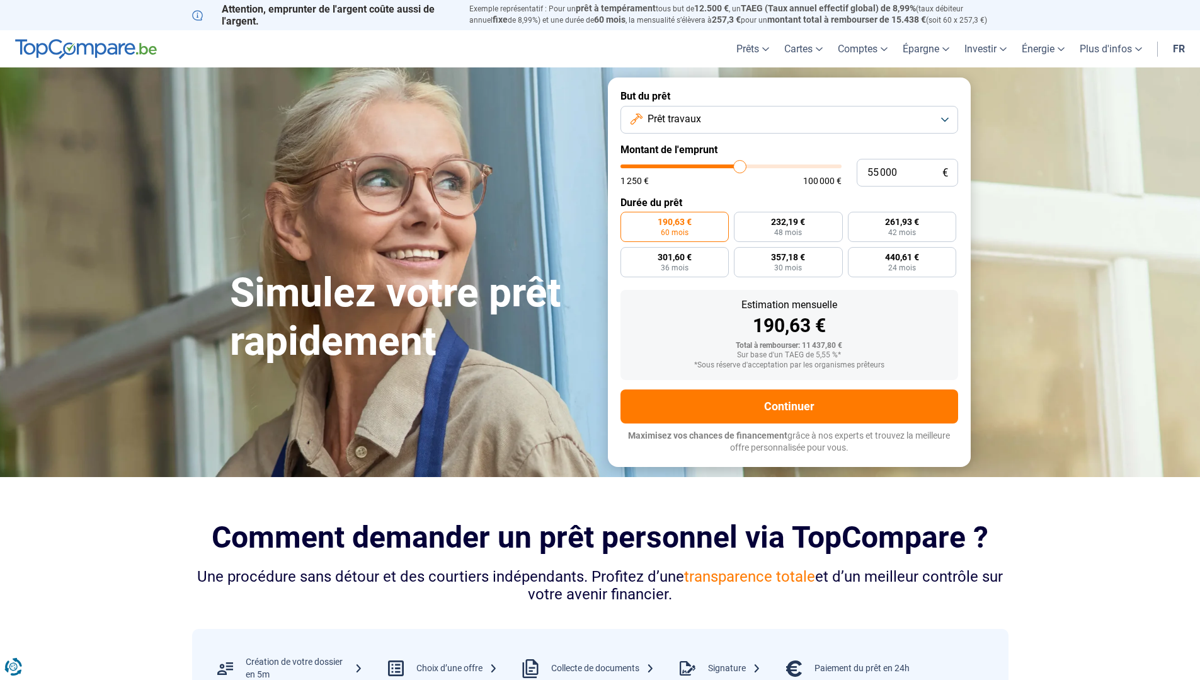
type input "54750"
type input "54 250"
type input "54250"
type input "54 000"
type input "54000"
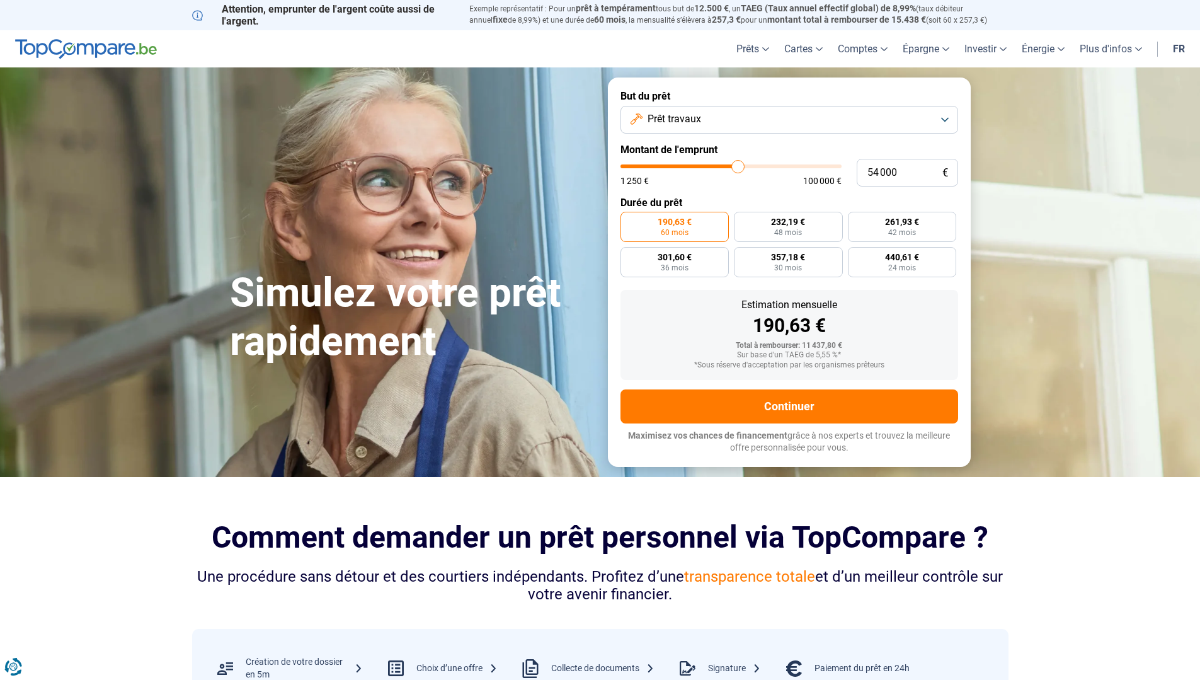
type input "53 500"
type input "53500"
type input "53 250"
type input "53250"
type input "53 000"
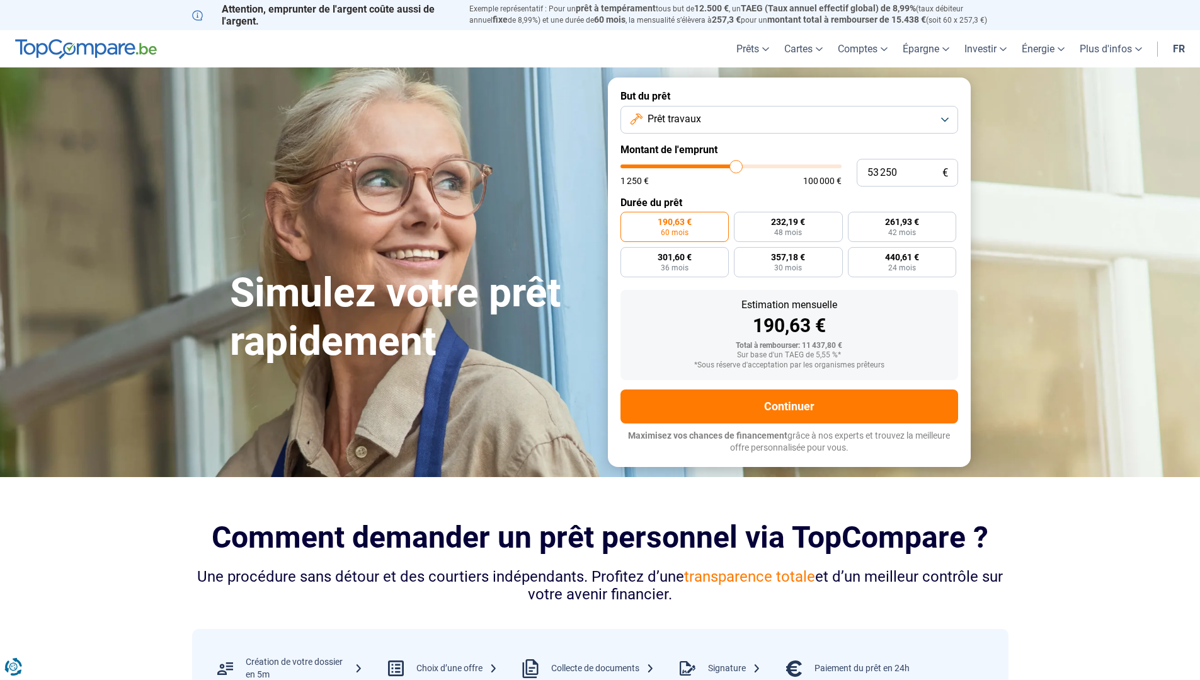
type input "53000"
type input "52 750"
type input "52750"
type input "52 500"
type input "52500"
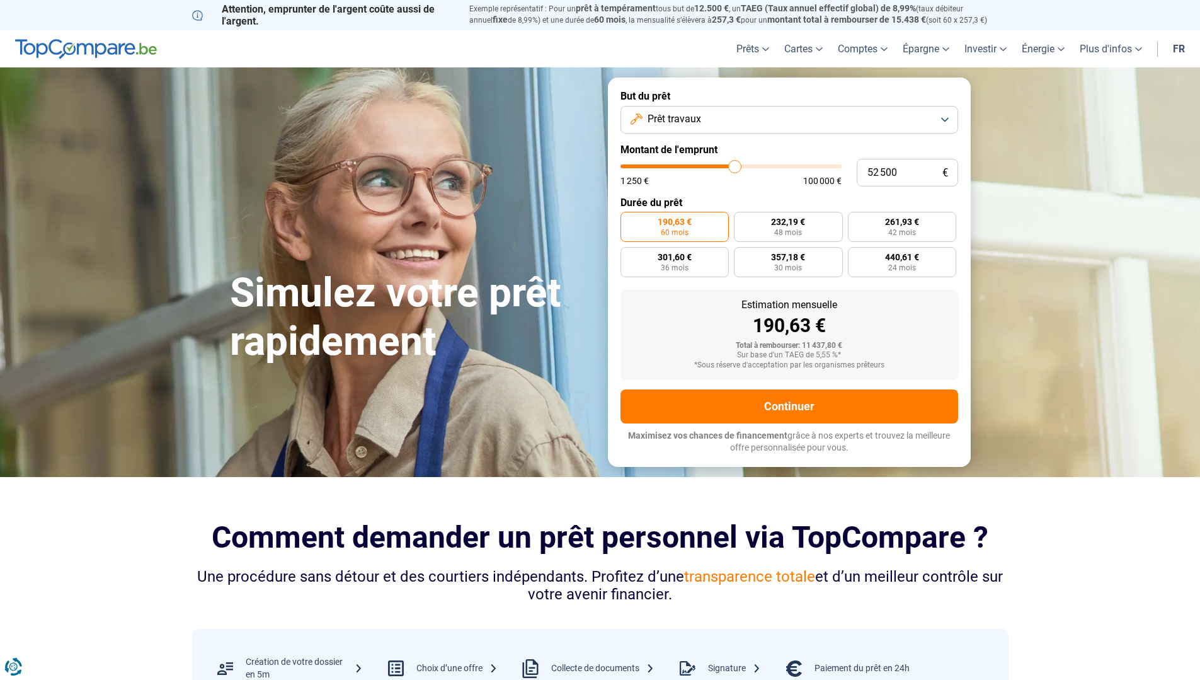
type input "51 750"
type input "51750"
type input "51 250"
type input "51250"
type input "51 000"
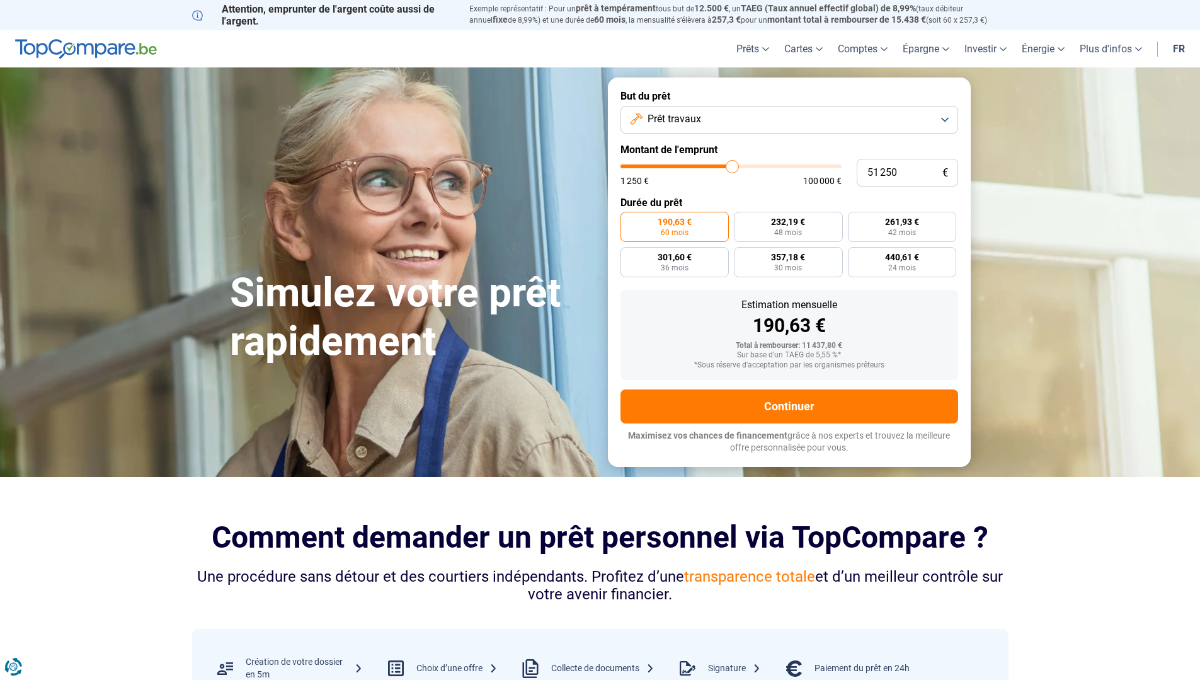
type input "51000"
type input "50 500"
type input "50500"
type input "50 250"
type input "50250"
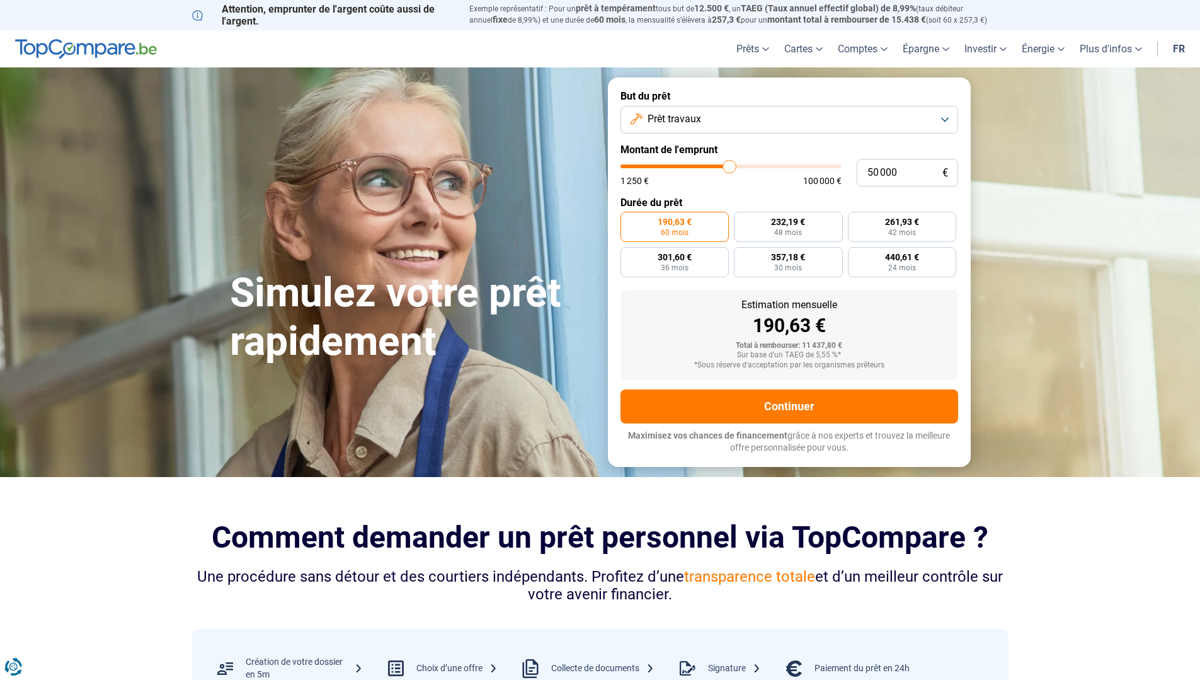
drag, startPoint x: 647, startPoint y: 168, endPoint x: 729, endPoint y: 171, distance: 82.6
click at [729, 168] on input "range" at bounding box center [730, 166] width 221 height 4
